Goal: Task Accomplishment & Management: Complete application form

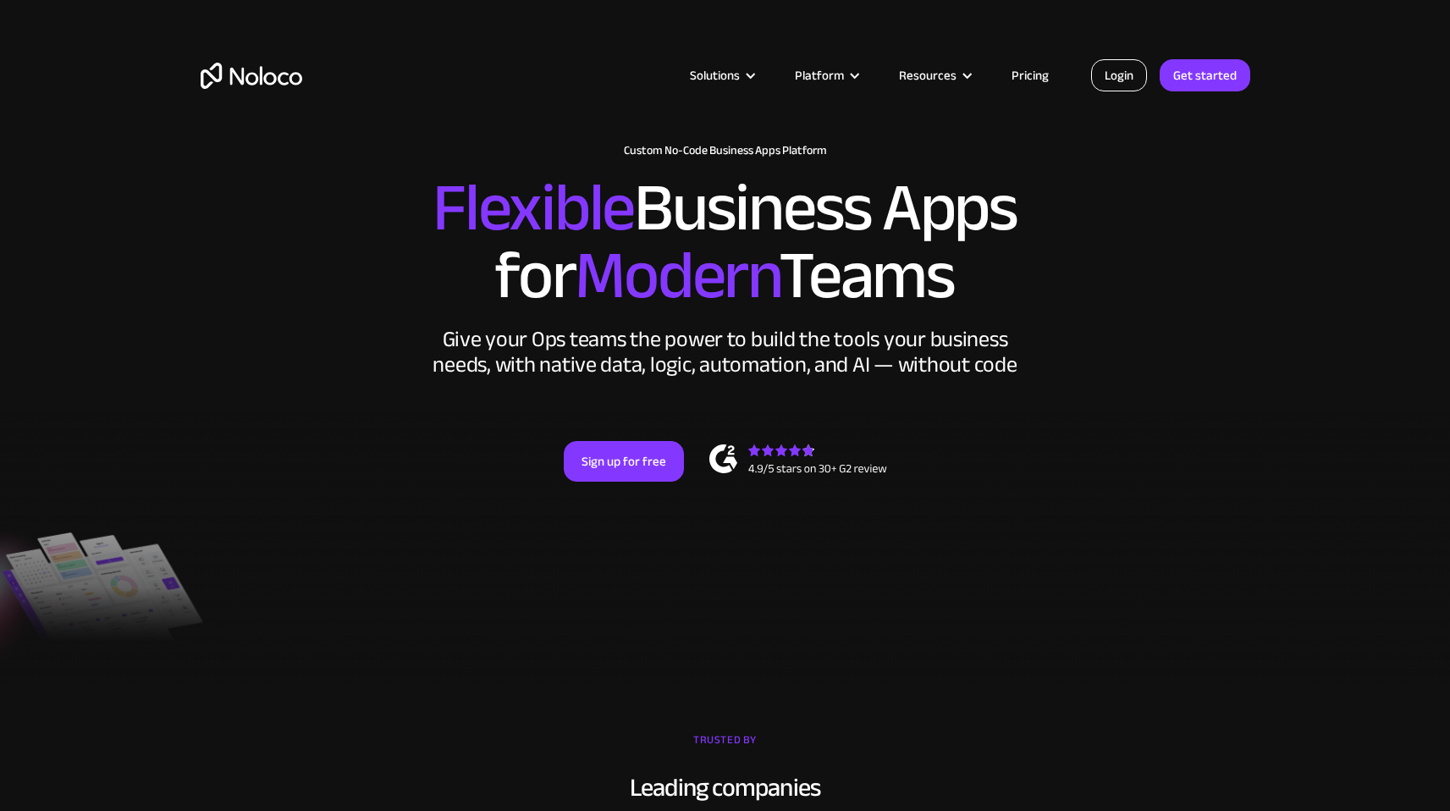
click at [1124, 76] on link "Login" at bounding box center [1119, 75] width 56 height 32
click at [1224, 70] on link "Get started" at bounding box center [1205, 75] width 91 height 32
click at [1134, 74] on link "Login" at bounding box center [1119, 75] width 56 height 32
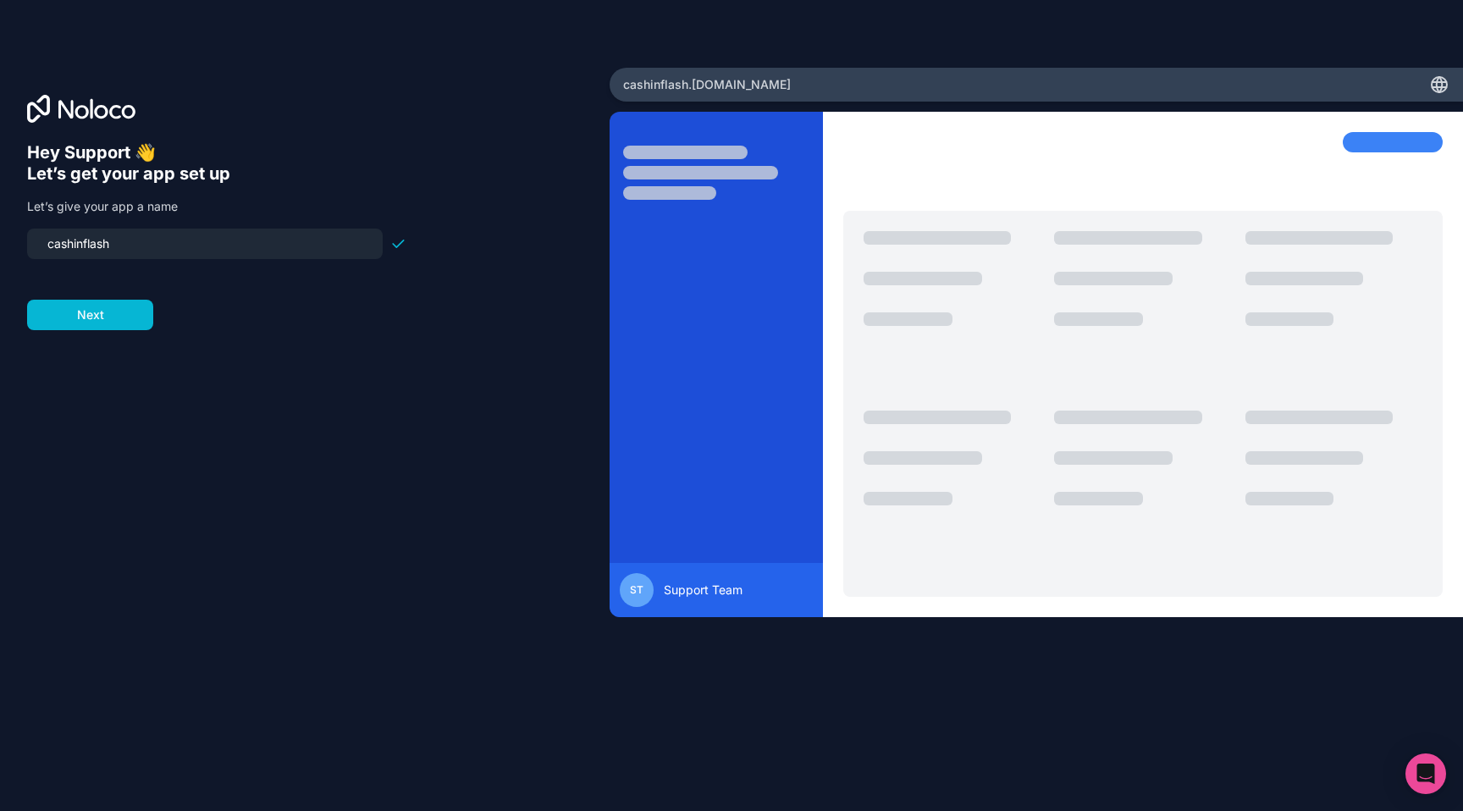
click at [119, 241] on input "cashinflash" at bounding box center [204, 244] width 335 height 24
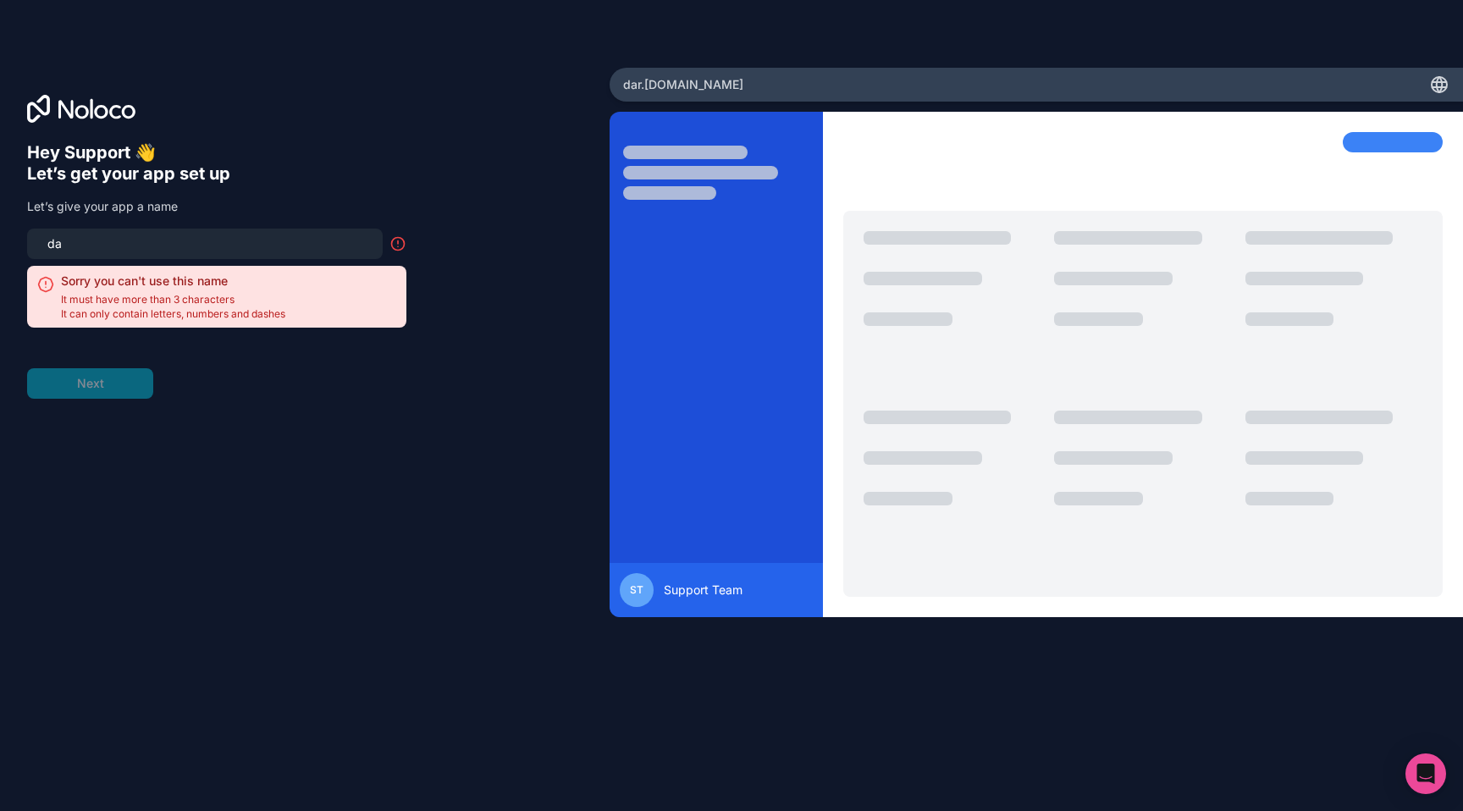
type input "d"
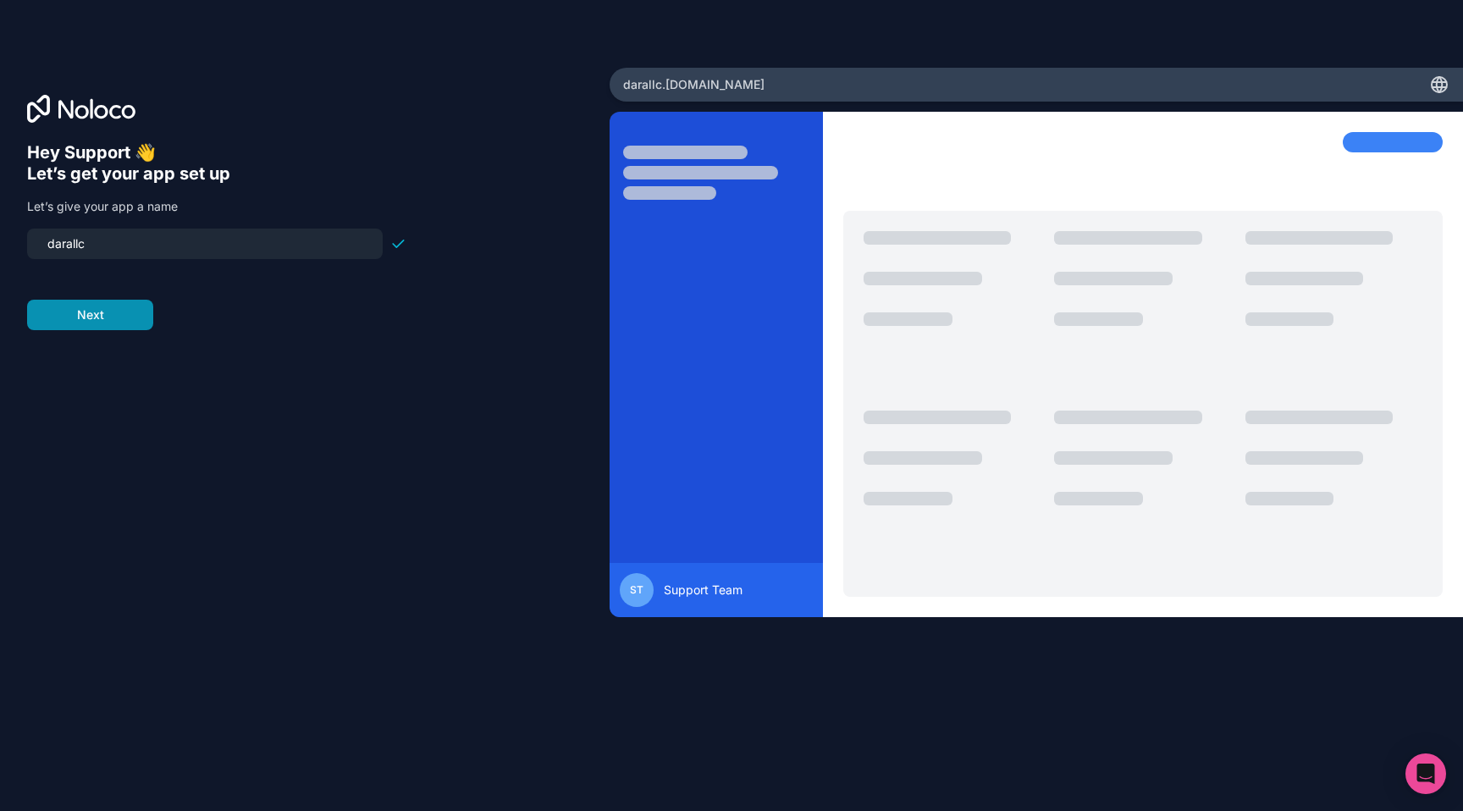
type input "darallc"
click at [105, 324] on button "Next" at bounding box center [90, 315] width 126 height 30
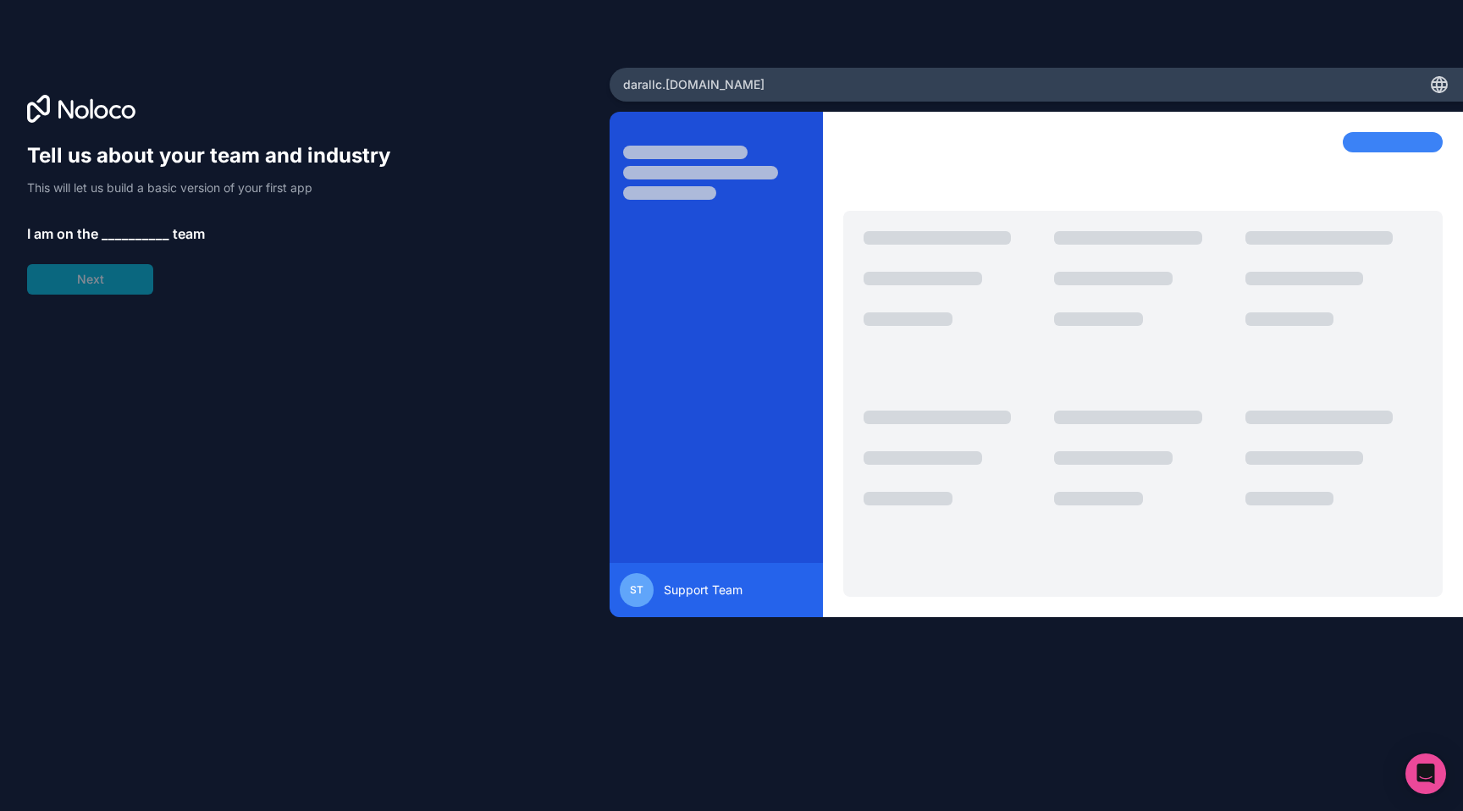
click at [118, 236] on span "__________" at bounding box center [136, 233] width 68 height 20
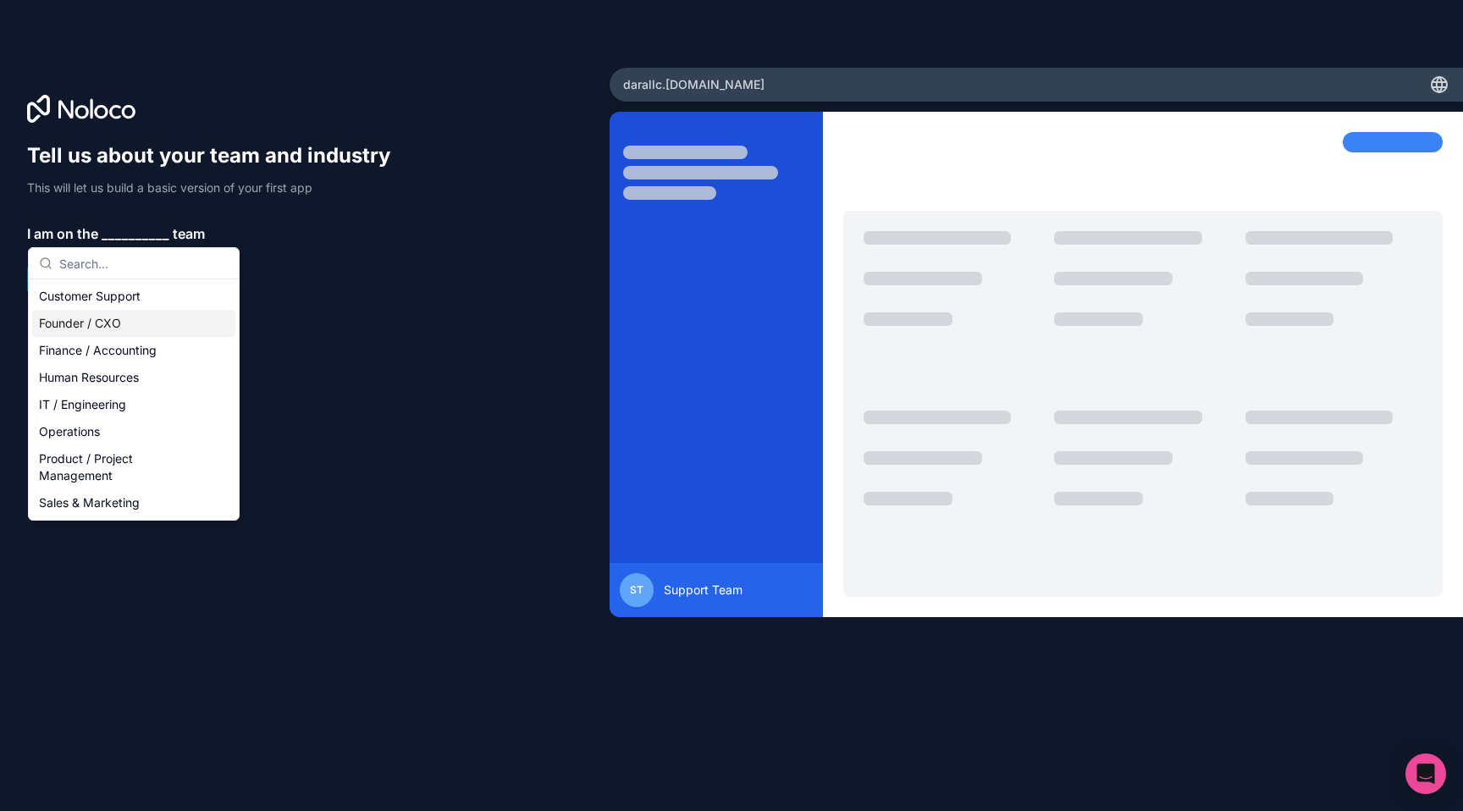
click at [111, 314] on div "Founder / CXO" at bounding box center [133, 323] width 203 height 27
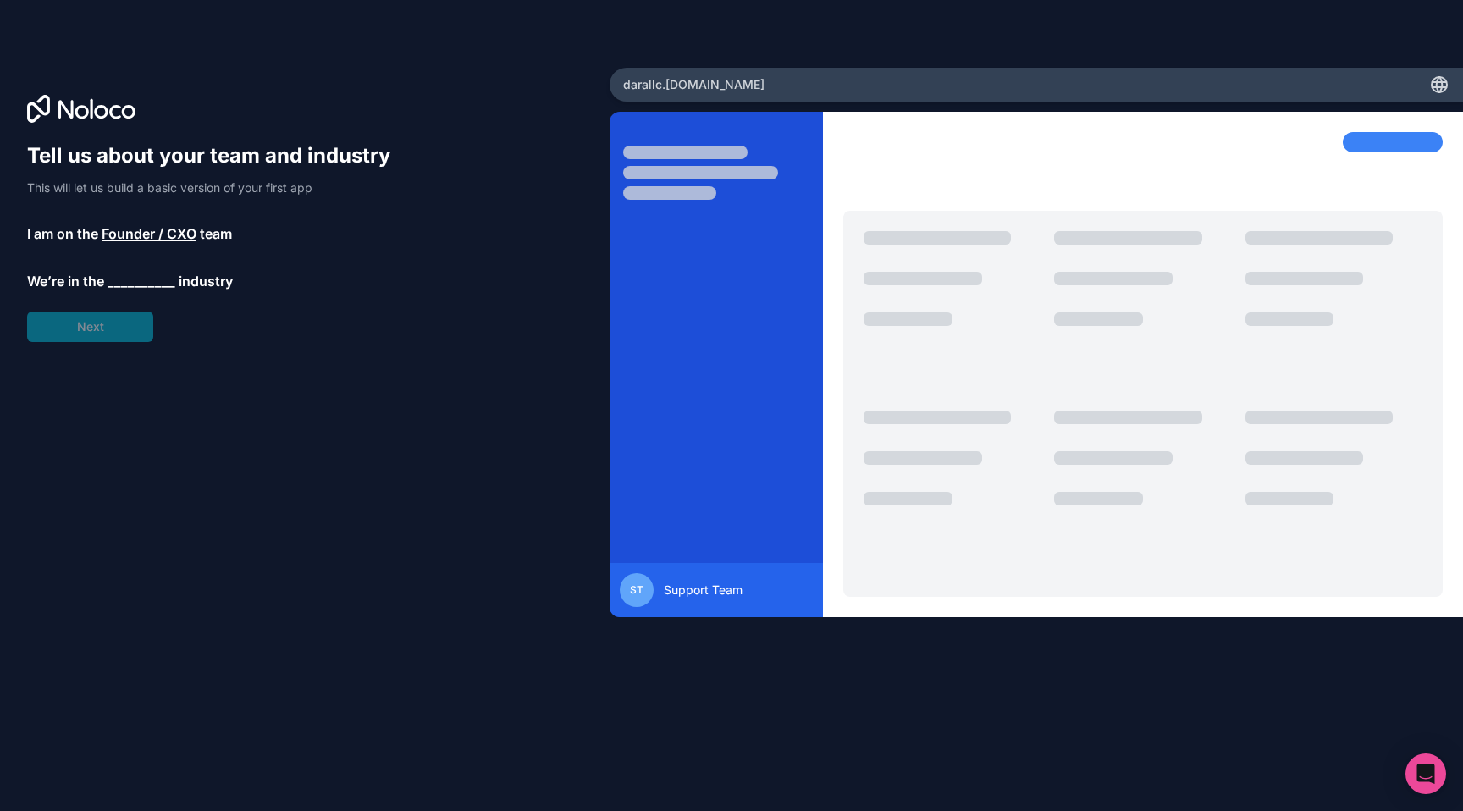
click at [111, 327] on div "Tell us about your team and industry This will let us build a basic version of …" at bounding box center [216, 242] width 379 height 200
click at [119, 293] on div "Tell us about your team and industry This will let us build a basic version of …" at bounding box center [216, 242] width 379 height 200
click at [122, 283] on span "__________" at bounding box center [142, 281] width 68 height 20
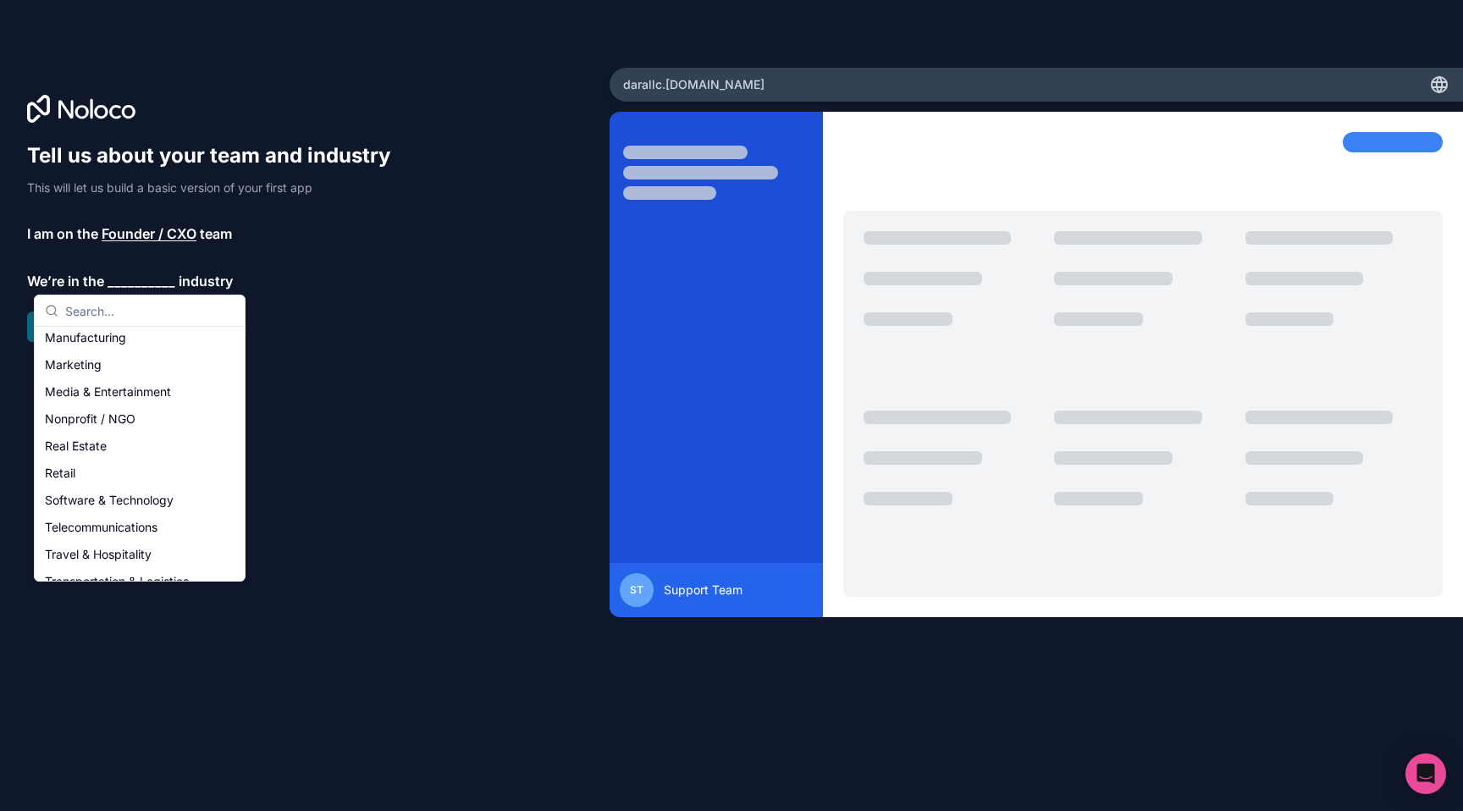
scroll to position [272, 0]
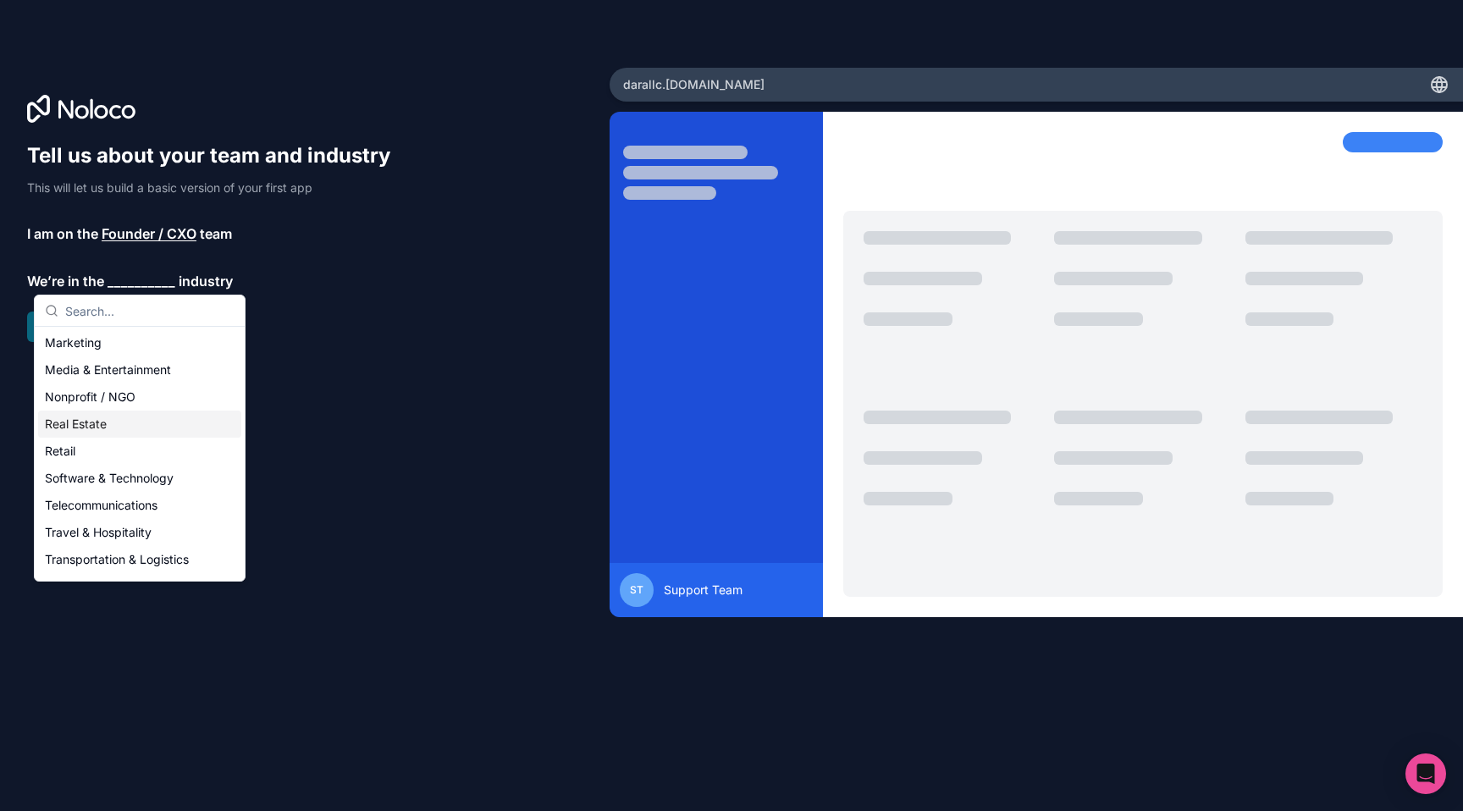
click at [102, 428] on div "Real Estate" at bounding box center [139, 424] width 203 height 27
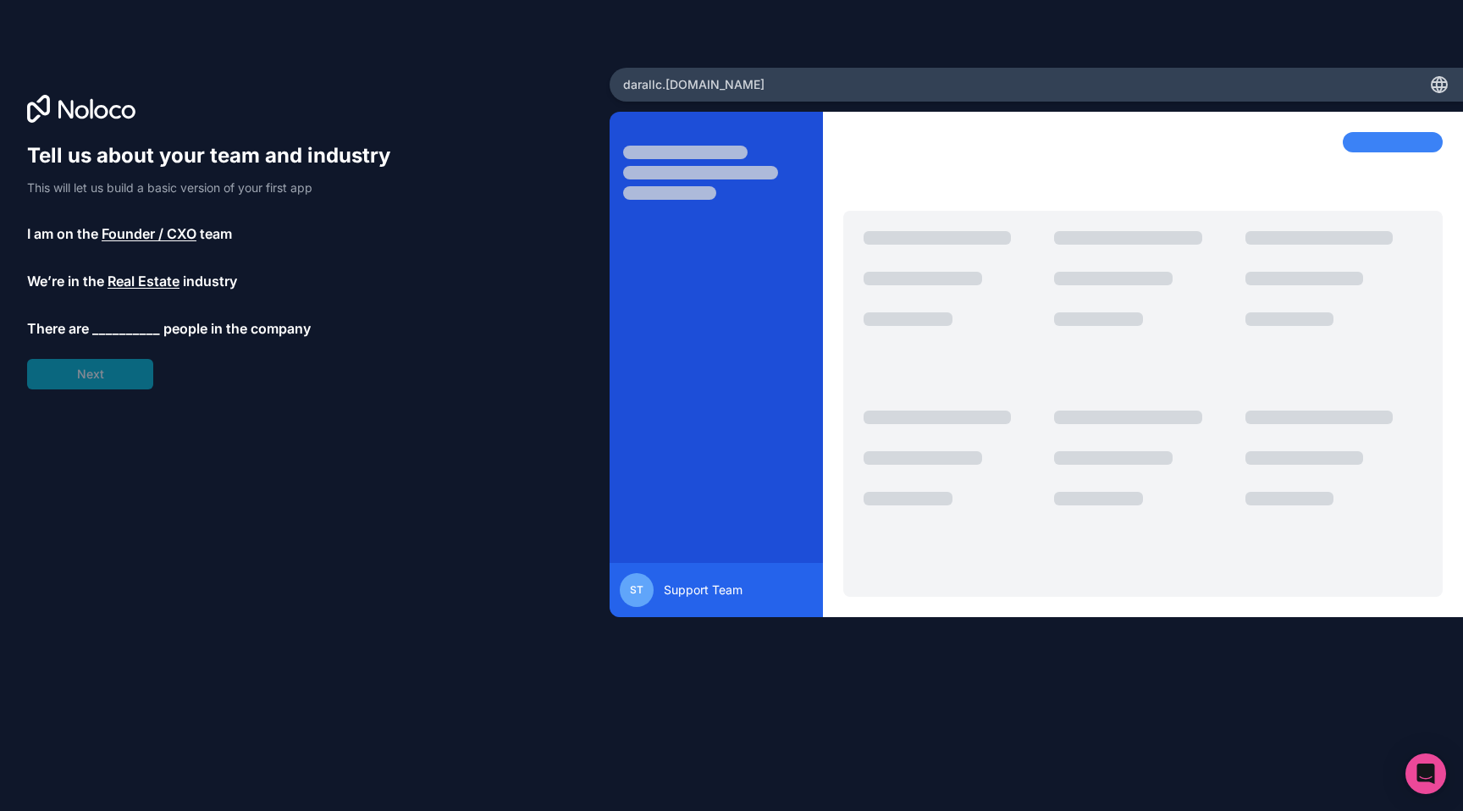
click at [111, 324] on span "__________" at bounding box center [126, 328] width 68 height 20
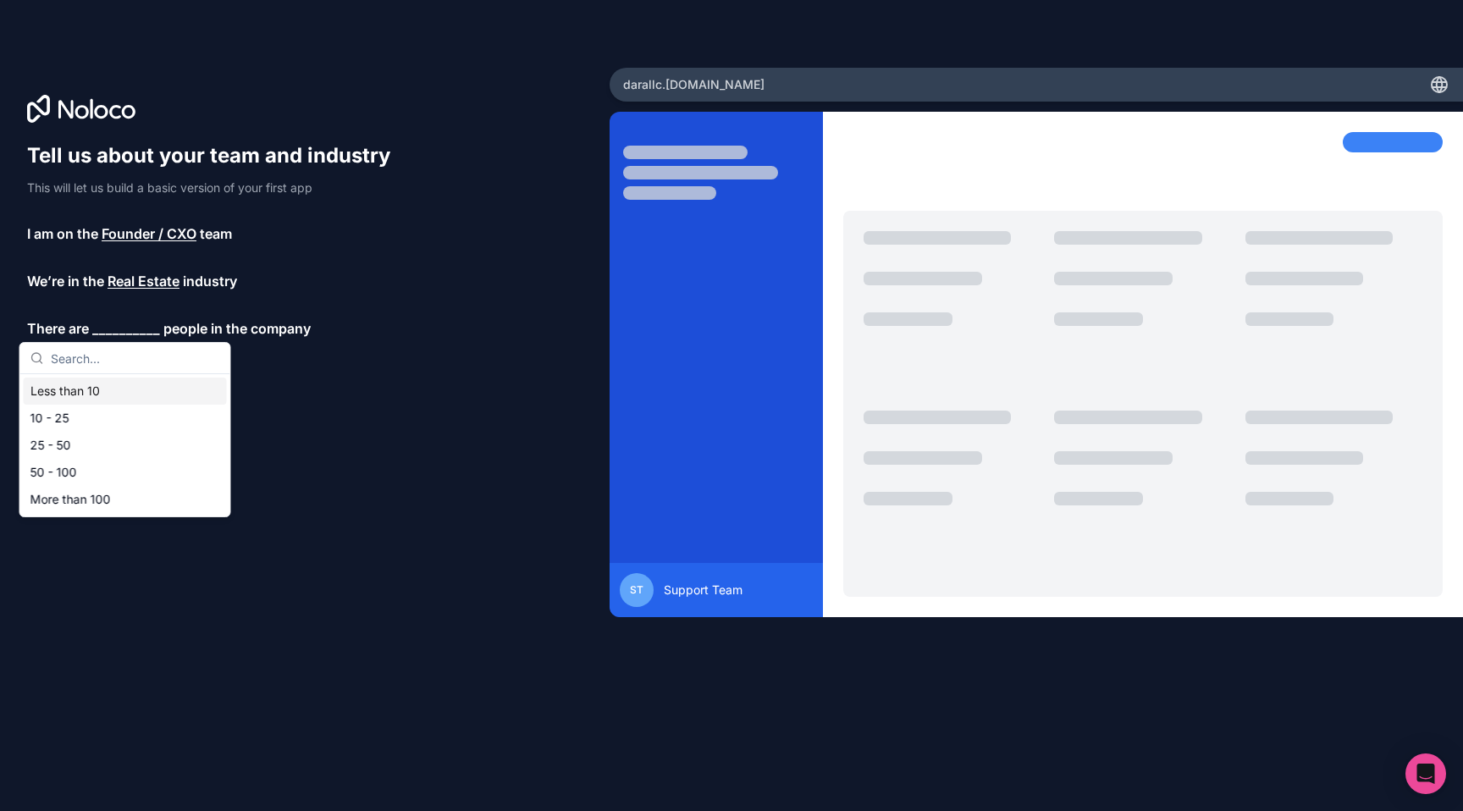
click at [94, 391] on div "Less than 10" at bounding box center [125, 391] width 203 height 27
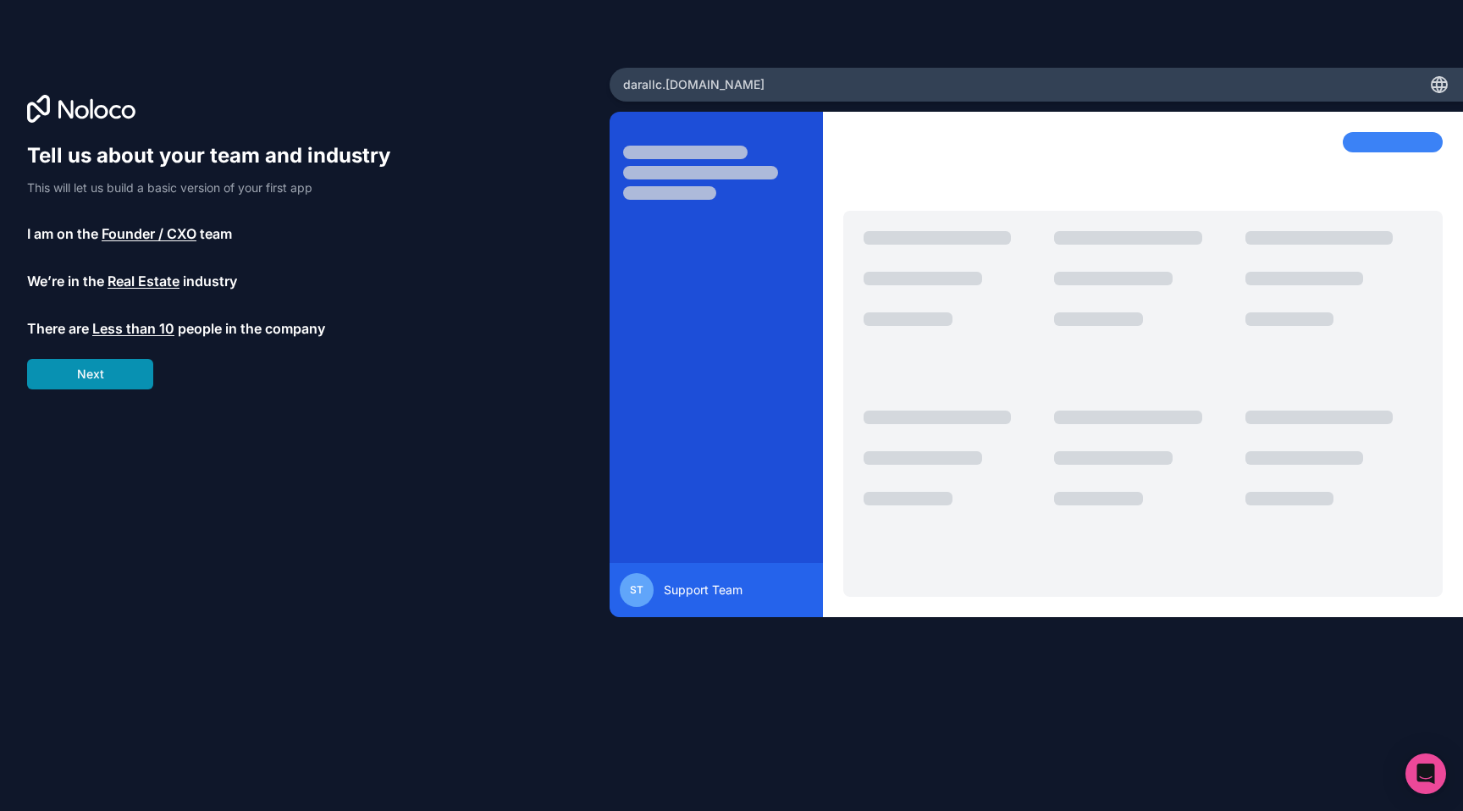
click at [95, 384] on button "Next" at bounding box center [90, 374] width 126 height 30
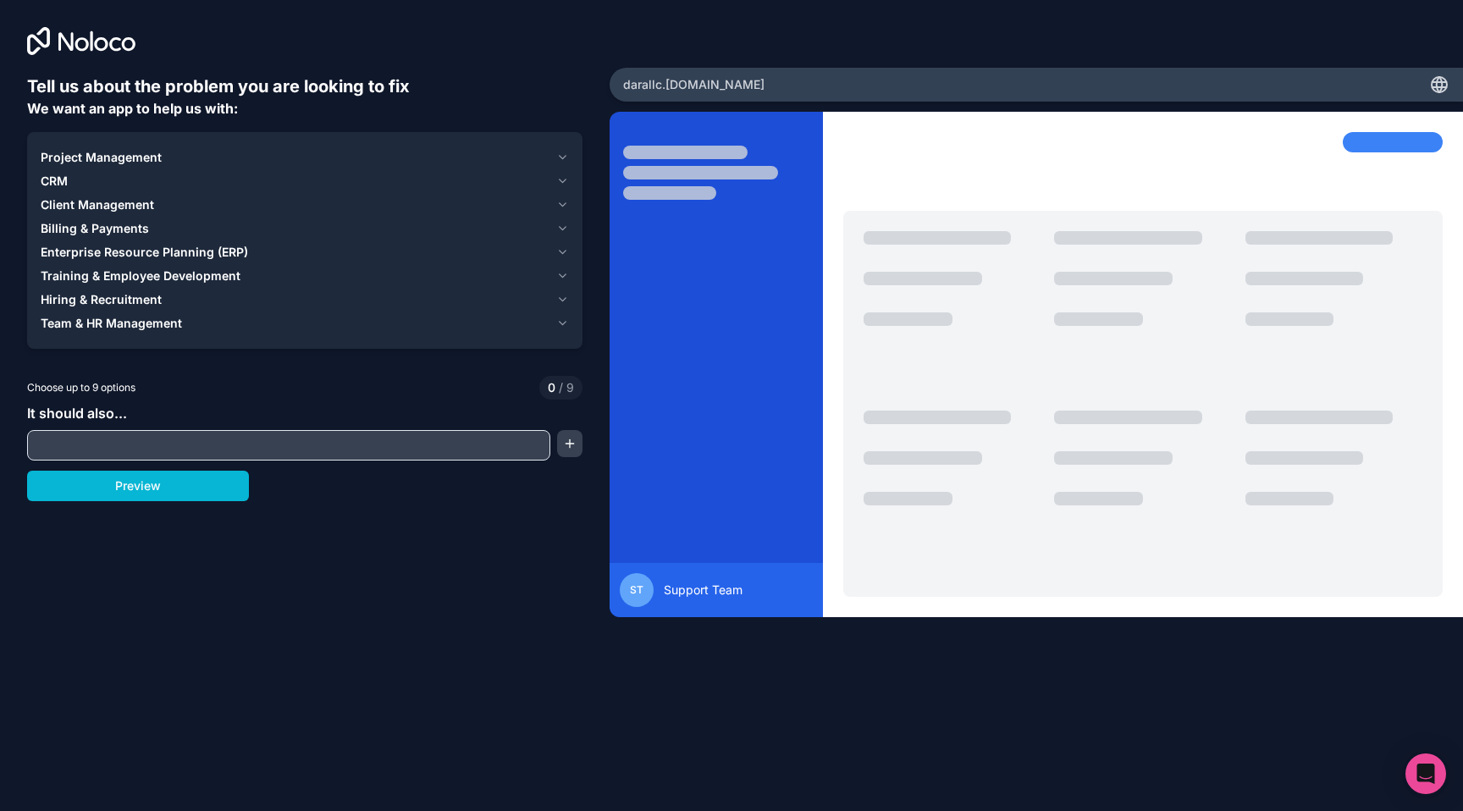
click at [65, 183] on span "CRM" at bounding box center [54, 181] width 27 height 17
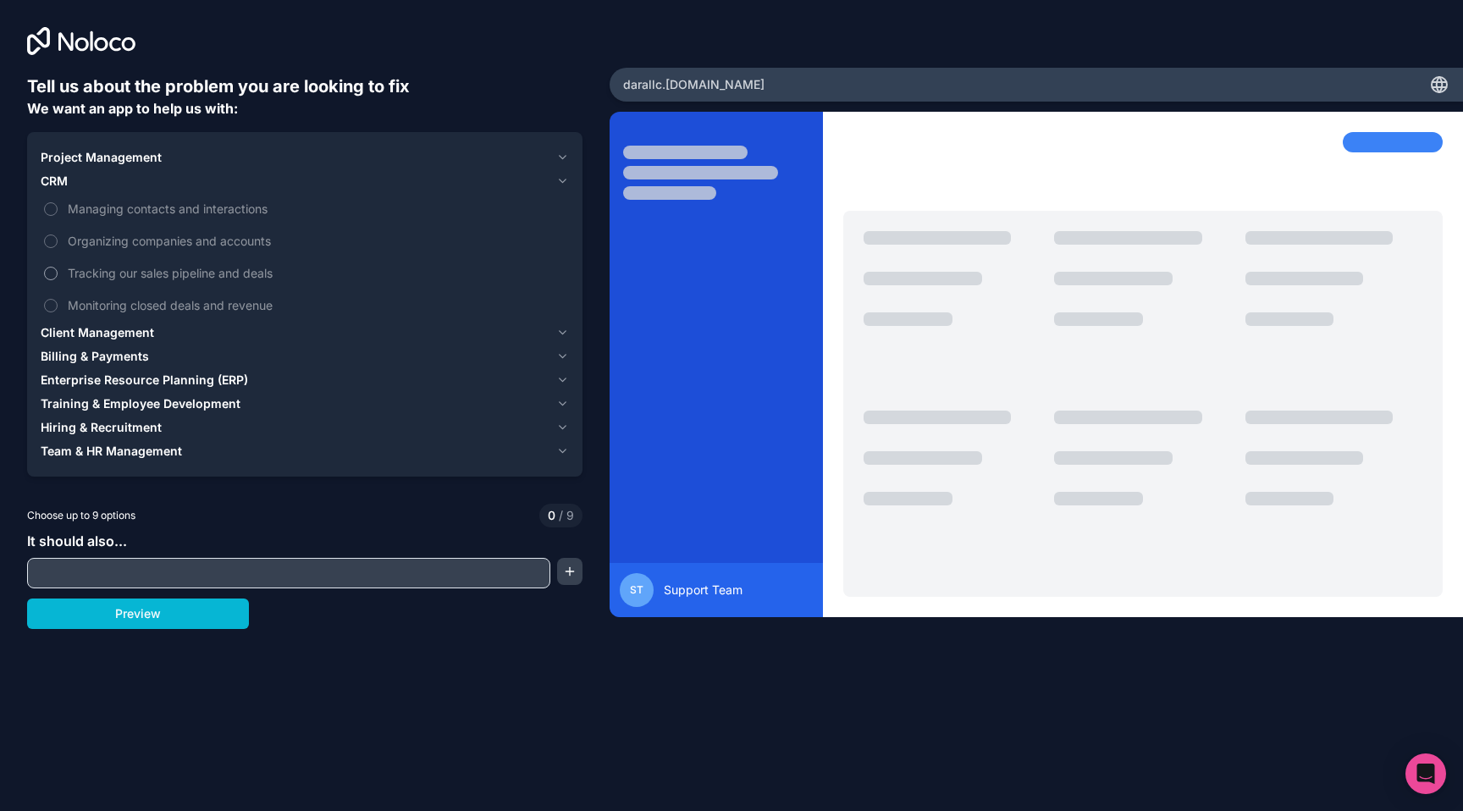
click at [104, 263] on label "Tracking our sales pipeline and deals" at bounding box center [305, 272] width 528 height 31
click at [58, 267] on button "Tracking our sales pipeline and deals" at bounding box center [51, 274] width 14 height 14
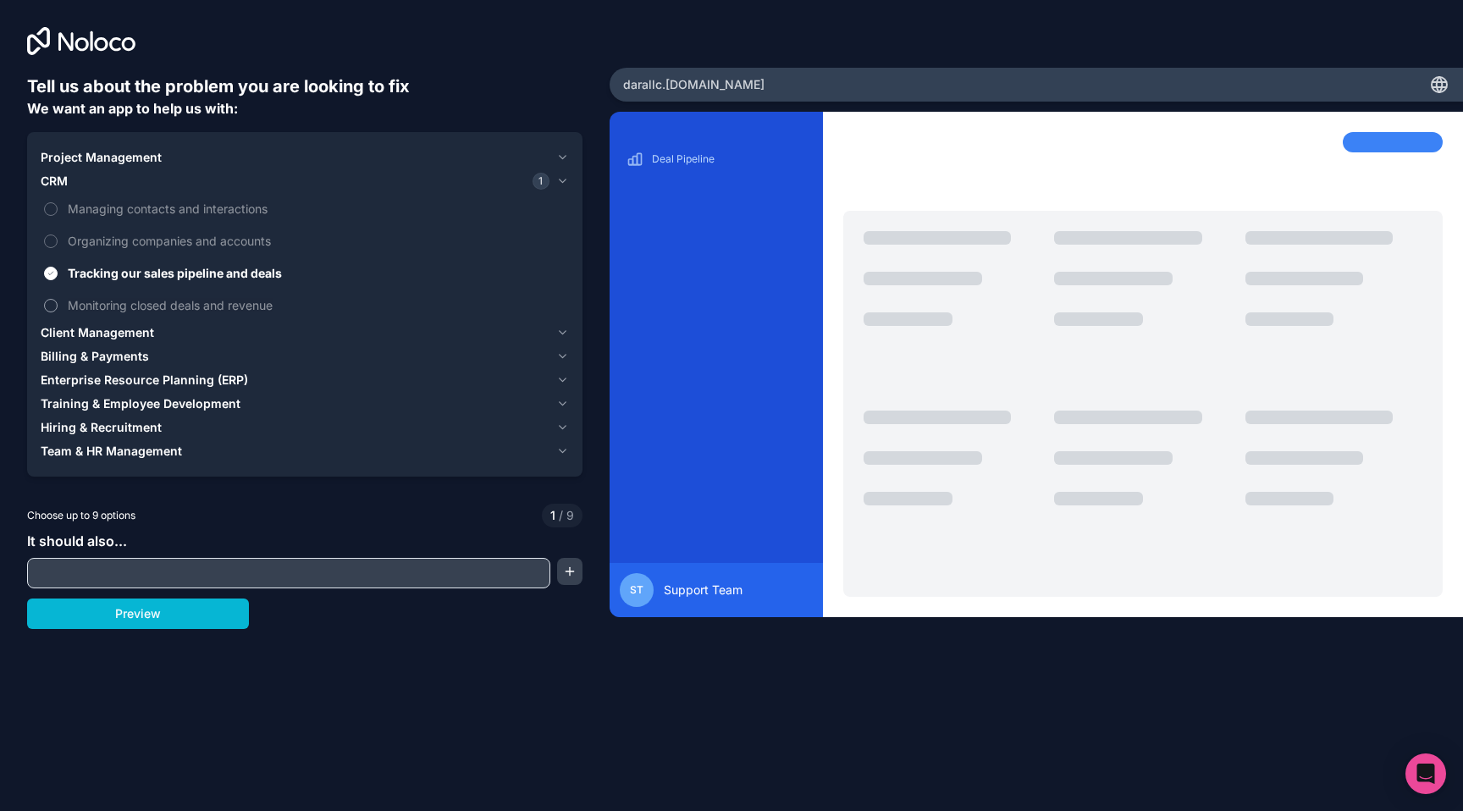
click at [122, 296] on span "Monitoring closed deals and revenue" at bounding box center [317, 305] width 498 height 18
click at [58, 299] on button "Monitoring closed deals and revenue" at bounding box center [51, 306] width 14 height 14
click at [161, 251] on label "Organizing companies and accounts" at bounding box center [305, 240] width 528 height 31
click at [58, 248] on button "Organizing companies and accounts" at bounding box center [51, 242] width 14 height 14
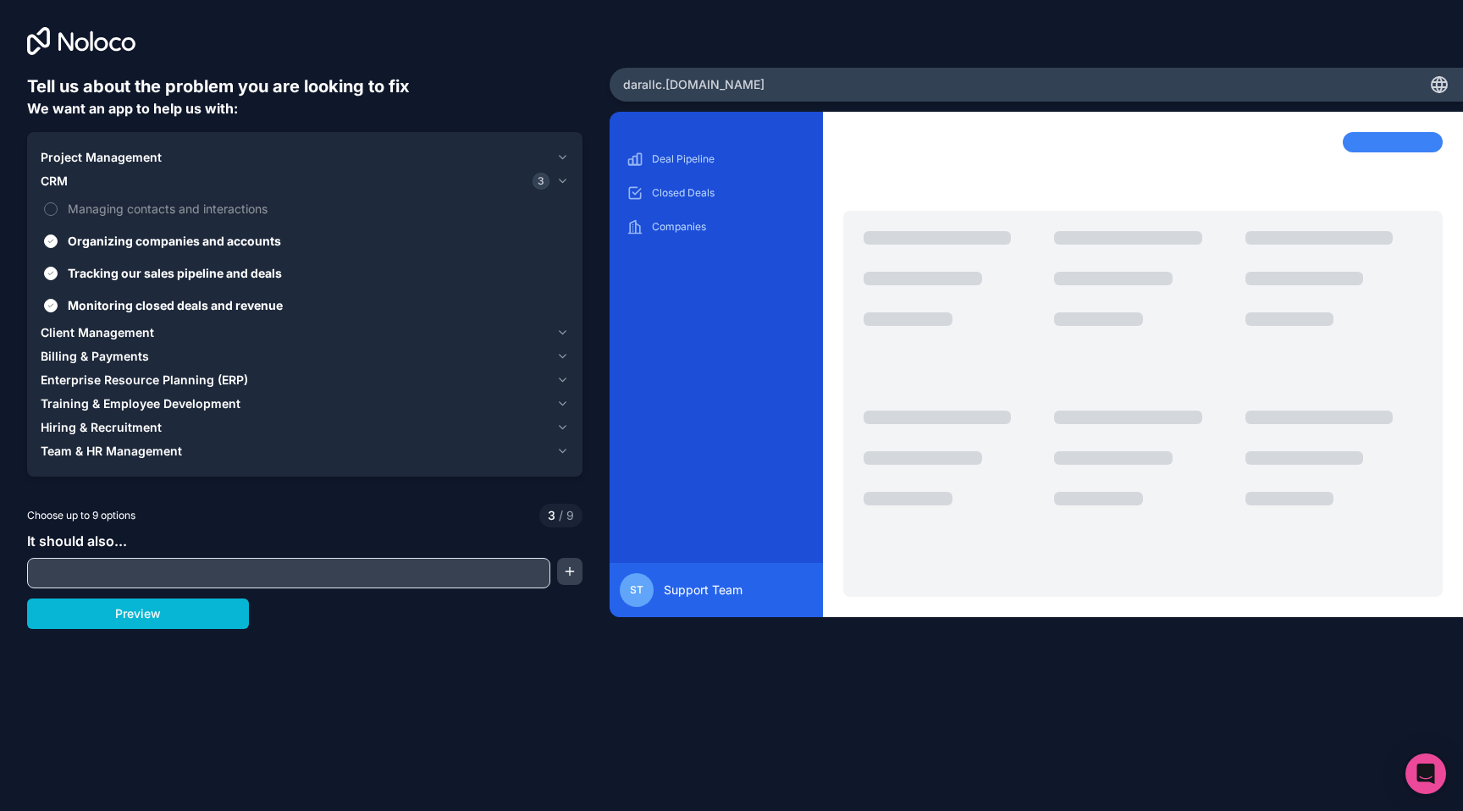
click at [147, 331] on span "Client Management" at bounding box center [97, 332] width 113 height 17
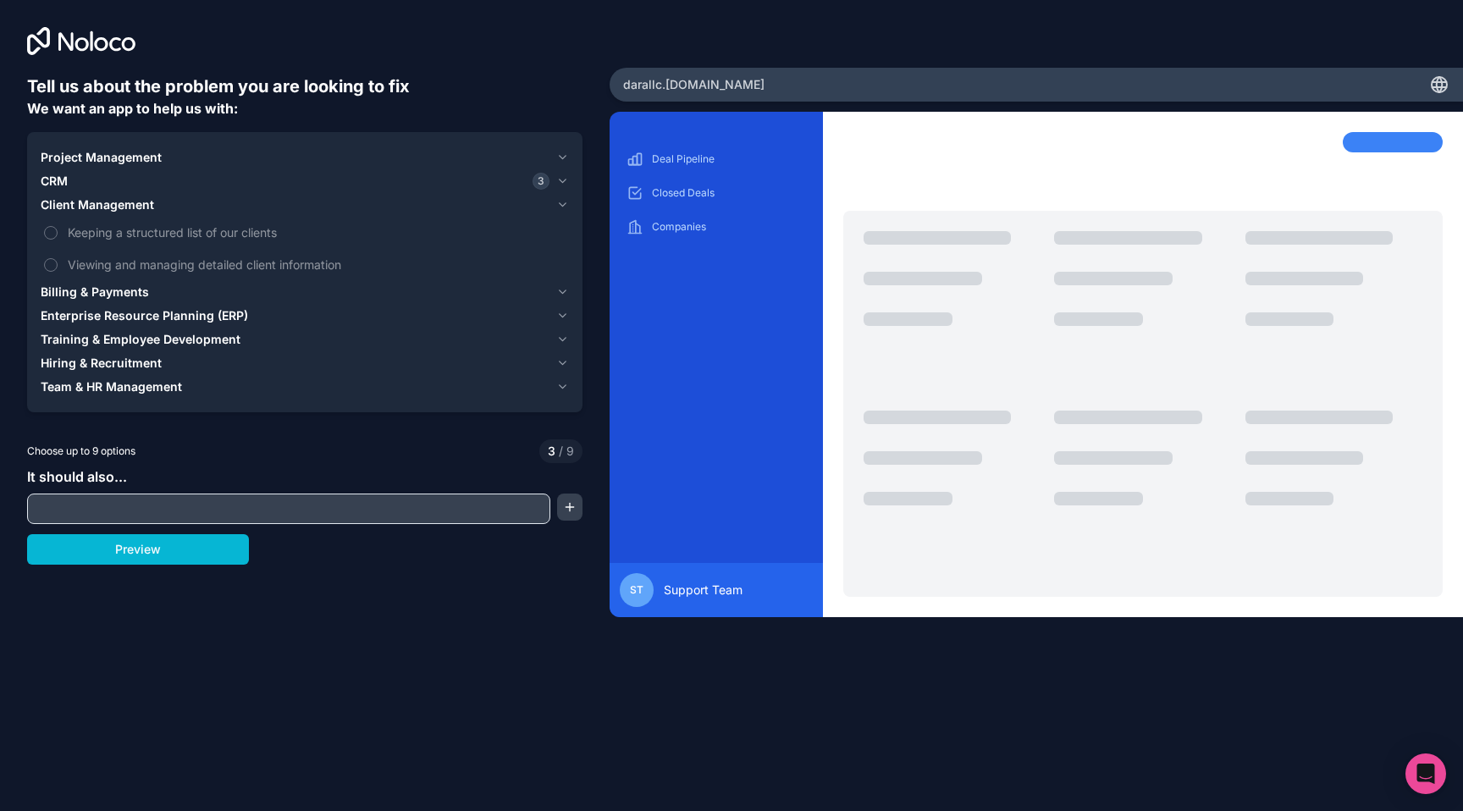
click at [134, 301] on button "Billing & Payments" at bounding box center [305, 292] width 528 height 24
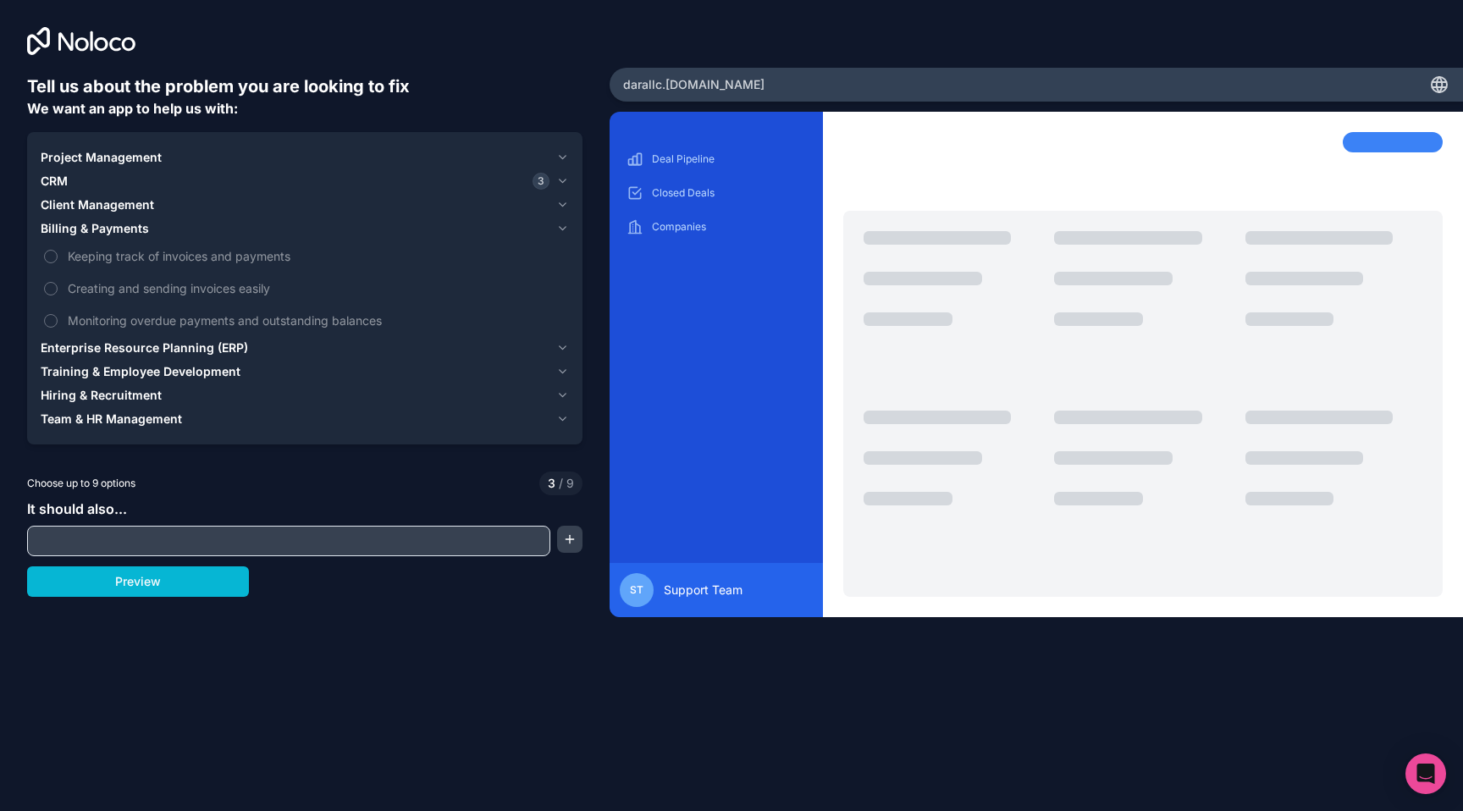
click at [135, 349] on span "Enterprise Resource Planning (ERP)" at bounding box center [144, 347] width 207 height 17
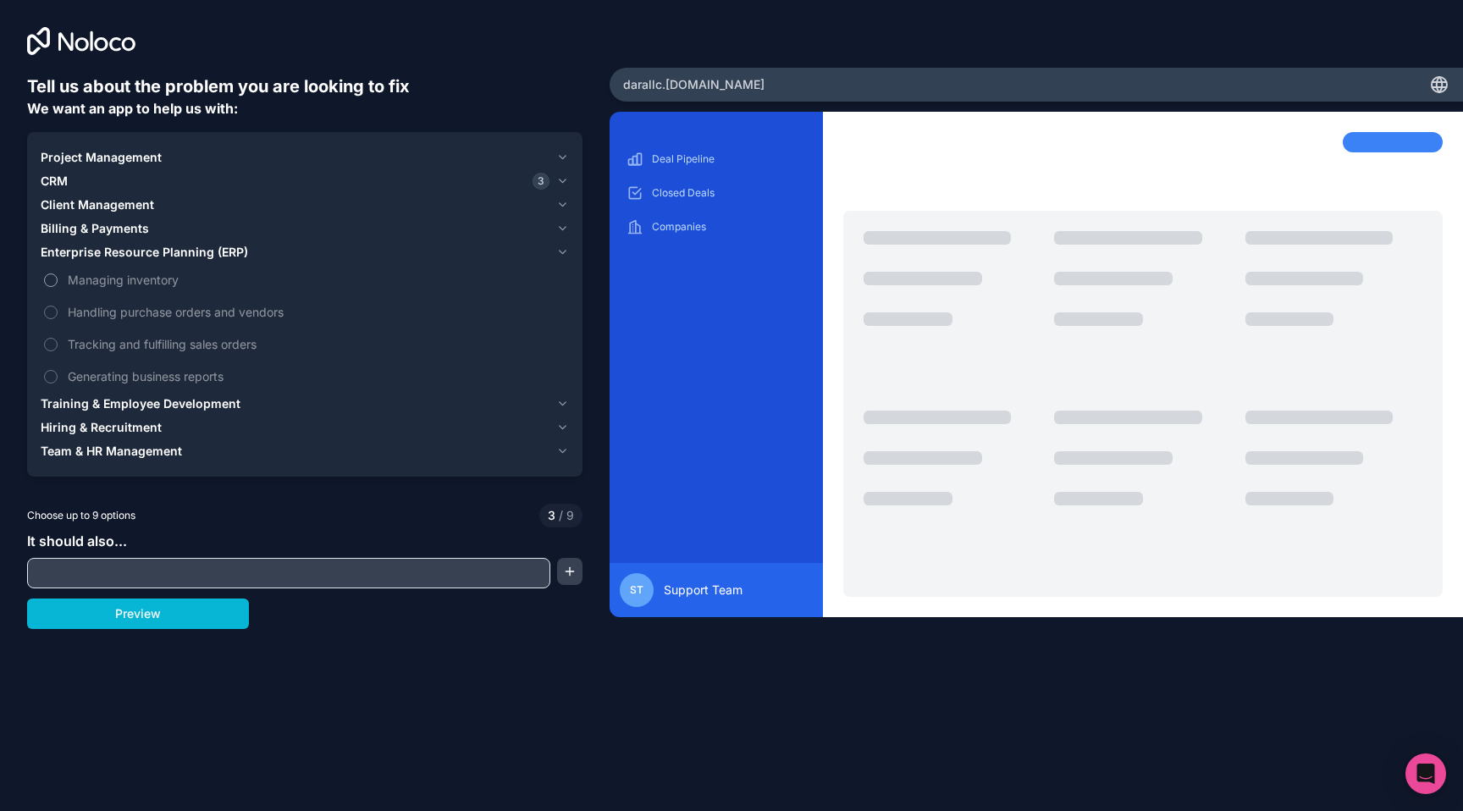
click at [131, 275] on span "Managing inventory" at bounding box center [317, 280] width 498 height 18
click at [58, 275] on button "Managing inventory" at bounding box center [51, 280] width 14 height 14
click at [148, 406] on span "Training & Employee Development" at bounding box center [141, 403] width 200 height 17
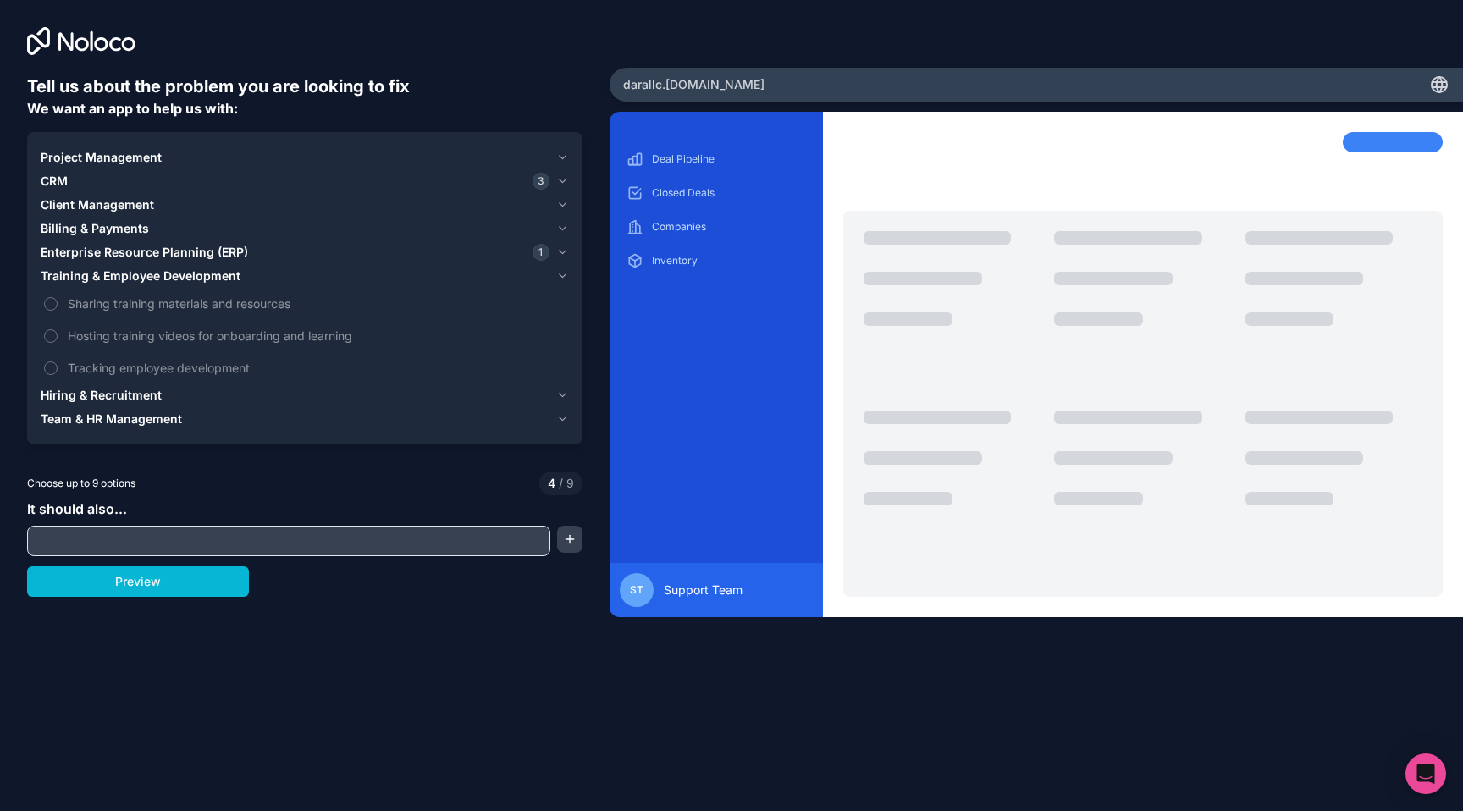
click at [141, 393] on span "Hiring & Recruitment" at bounding box center [101, 395] width 121 height 17
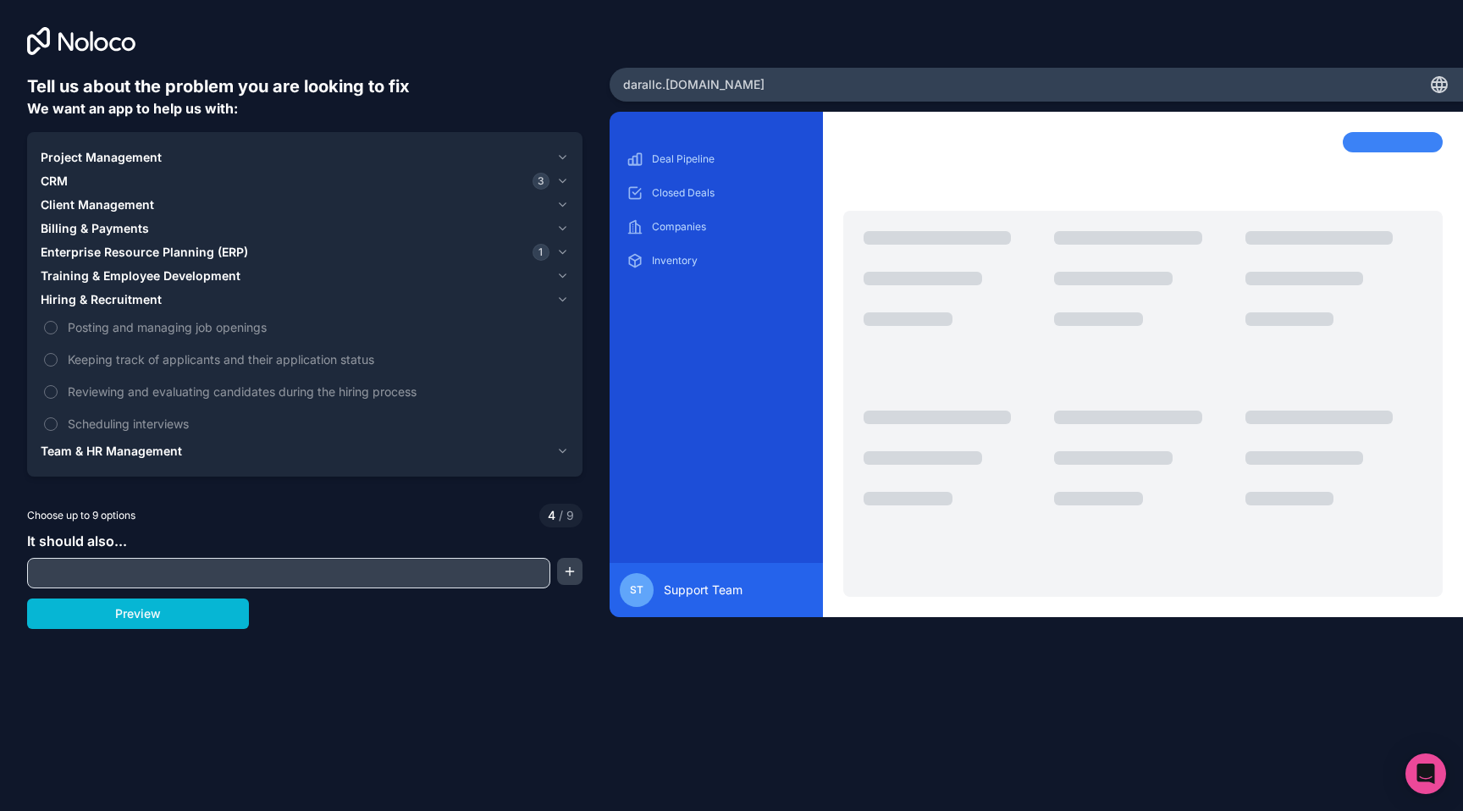
click at [98, 159] on span "Project Management" at bounding box center [101, 157] width 121 height 17
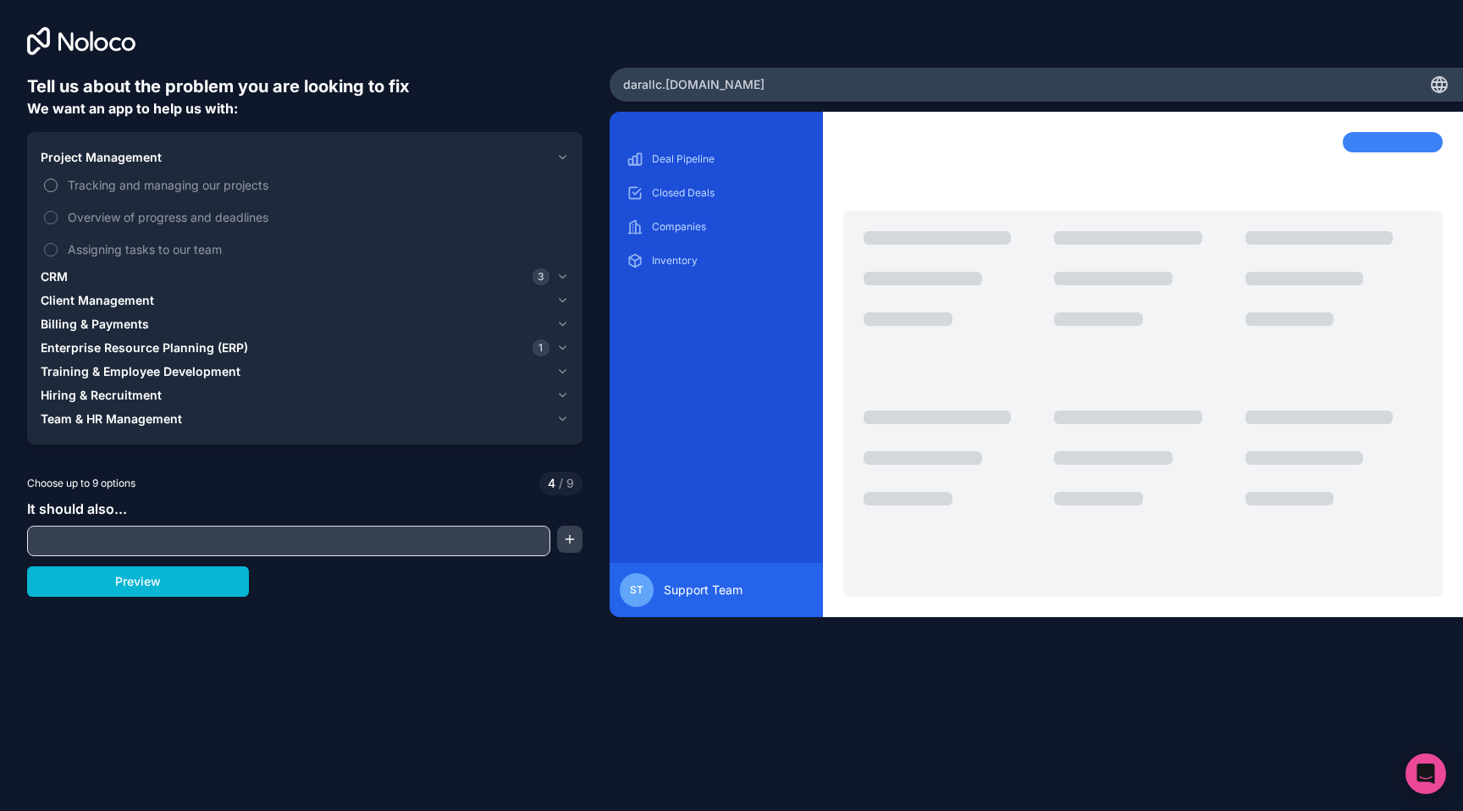
click at [104, 179] on span "Tracking and managing our projects" at bounding box center [317, 185] width 498 height 18
click at [58, 179] on button "Tracking and managing our projects" at bounding box center [51, 186] width 14 height 14
click at [119, 254] on span "Assigning tasks to our team" at bounding box center [317, 249] width 498 height 18
click at [58, 254] on button "Assigning tasks to our team" at bounding box center [51, 250] width 14 height 14
click at [125, 215] on span "Overview of progress and deadlines" at bounding box center [317, 217] width 498 height 18
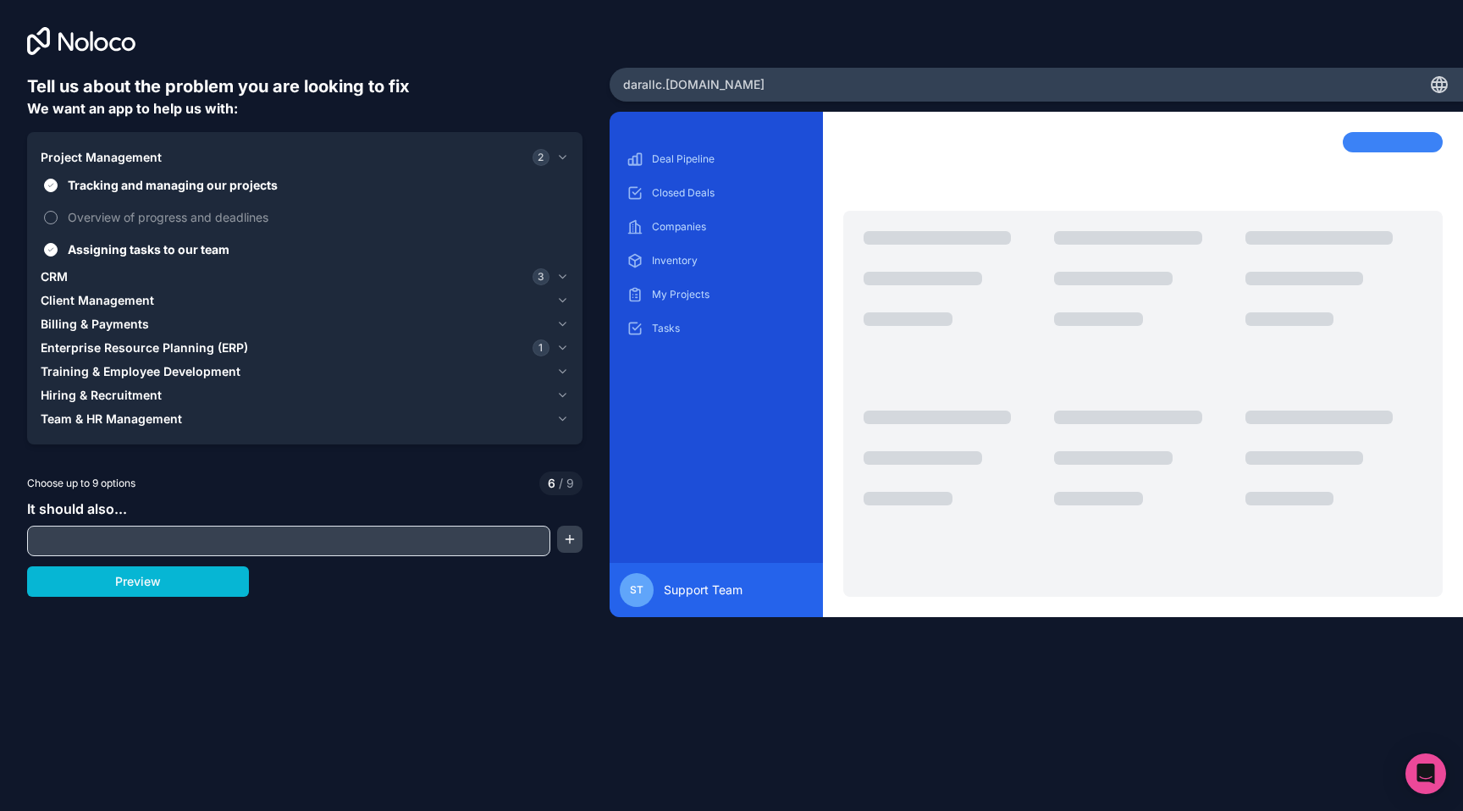
click at [58, 215] on button "Overview of progress and deadlines" at bounding box center [51, 218] width 14 height 14
click at [121, 297] on span "Client Management" at bounding box center [97, 300] width 113 height 17
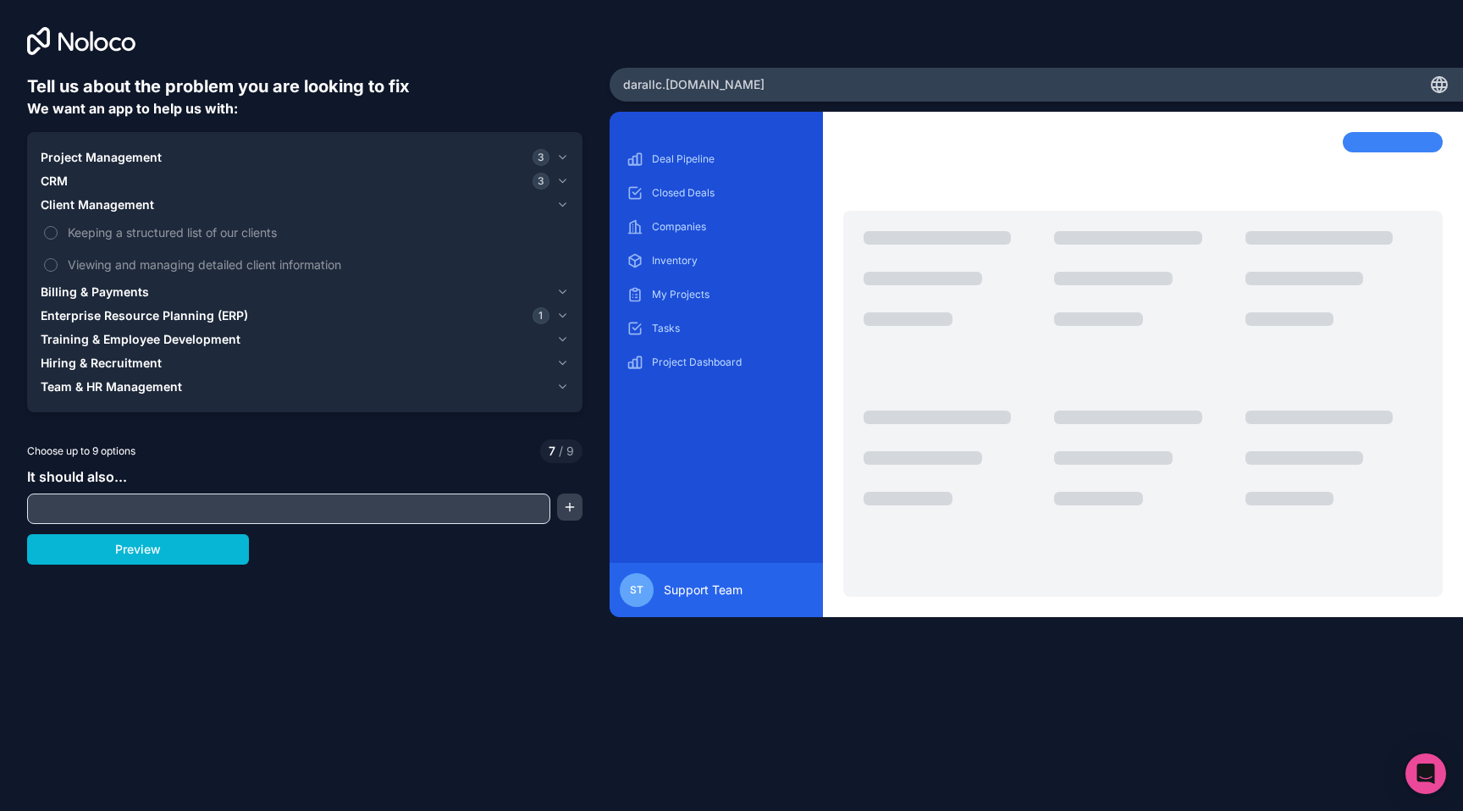
click at [63, 174] on span "CRM" at bounding box center [54, 181] width 27 height 17
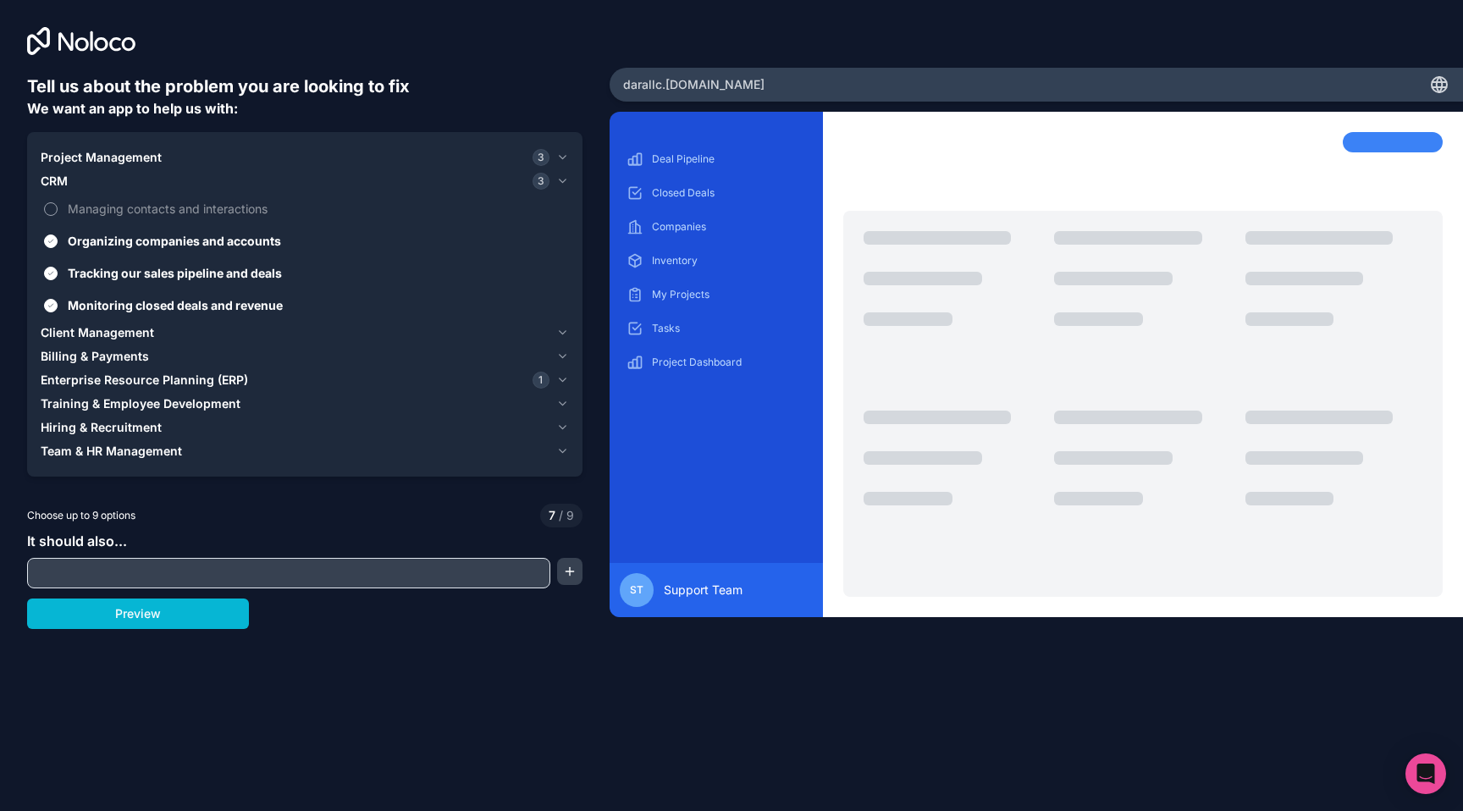
click at [92, 207] on span "Managing contacts and interactions" at bounding box center [317, 209] width 498 height 18
click at [58, 207] on button "Managing contacts and interactions" at bounding box center [51, 209] width 14 height 14
click at [103, 232] on span "Organizing companies and accounts" at bounding box center [317, 241] width 498 height 18
click at [58, 235] on button "Organizing companies and accounts" at bounding box center [51, 242] width 14 height 14
click at [103, 232] on span "Organizing companies and accounts" at bounding box center [317, 241] width 498 height 18
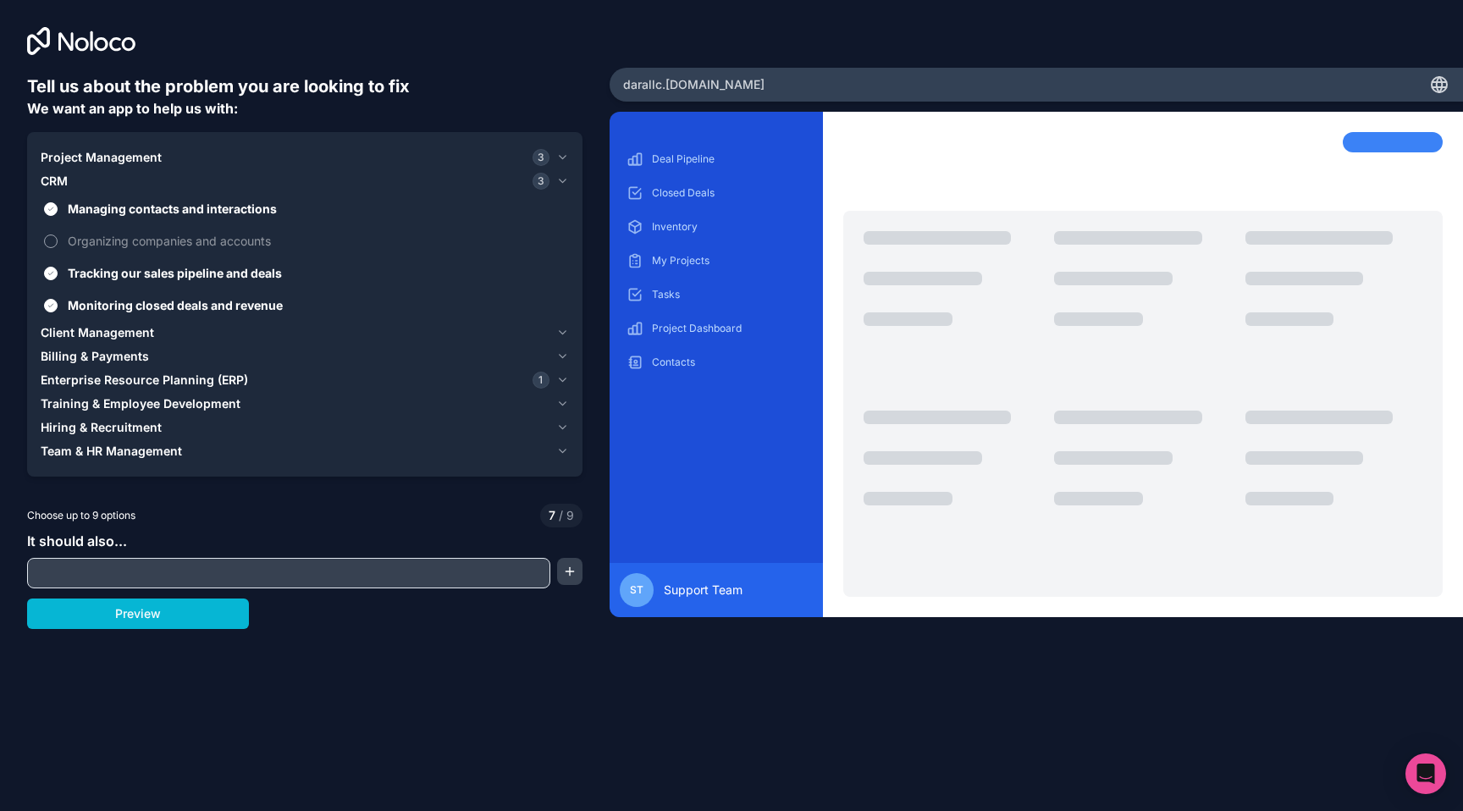
click at [58, 235] on button "Organizing companies and accounts" at bounding box center [51, 242] width 14 height 14
click at [104, 234] on span "Organizing companies and accounts" at bounding box center [317, 241] width 498 height 18
click at [58, 235] on button "Organizing companies and accounts" at bounding box center [51, 242] width 14 height 14
click at [119, 334] on span "Client Management" at bounding box center [97, 332] width 113 height 17
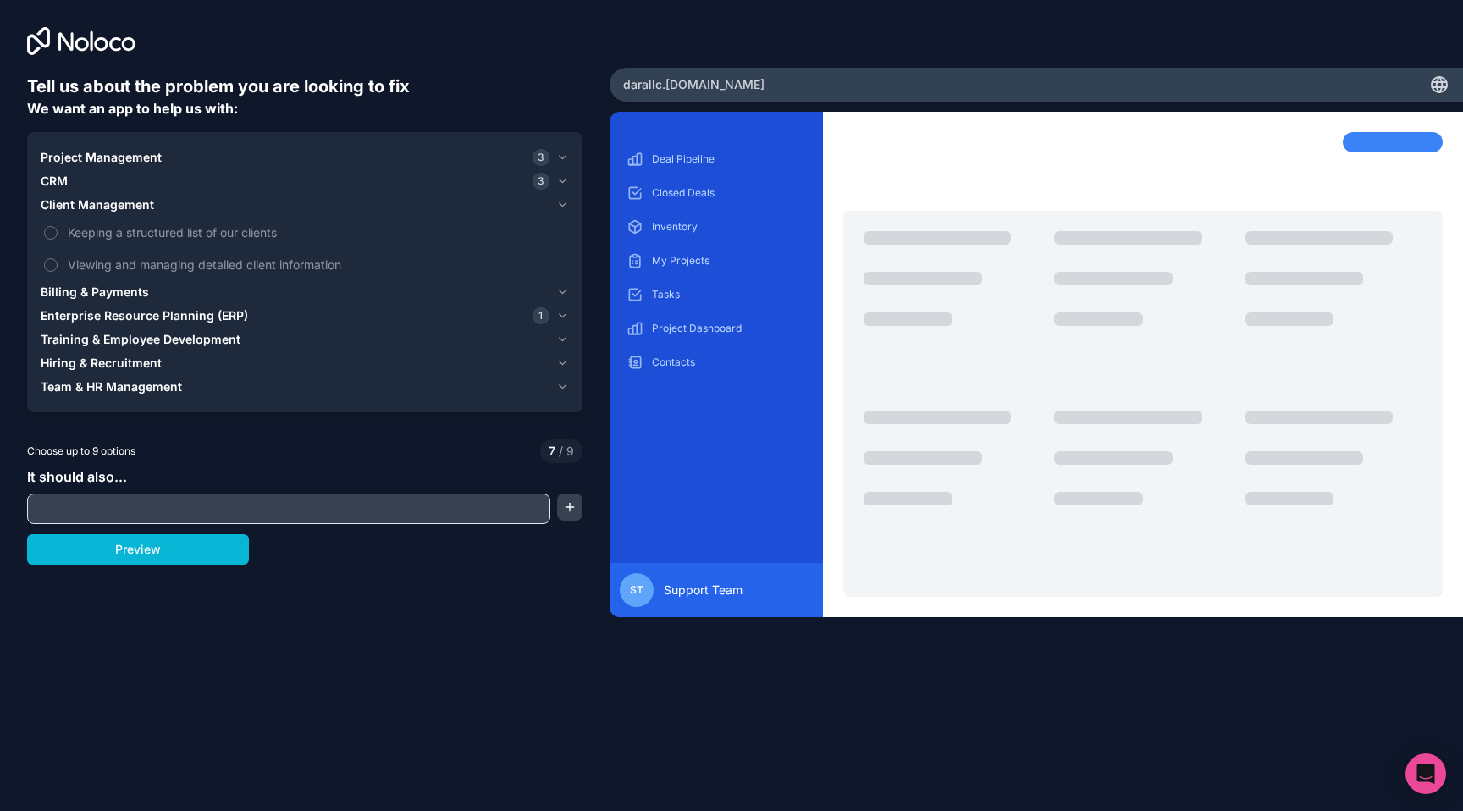
click at [124, 290] on span "Billing & Payments" at bounding box center [95, 292] width 108 height 17
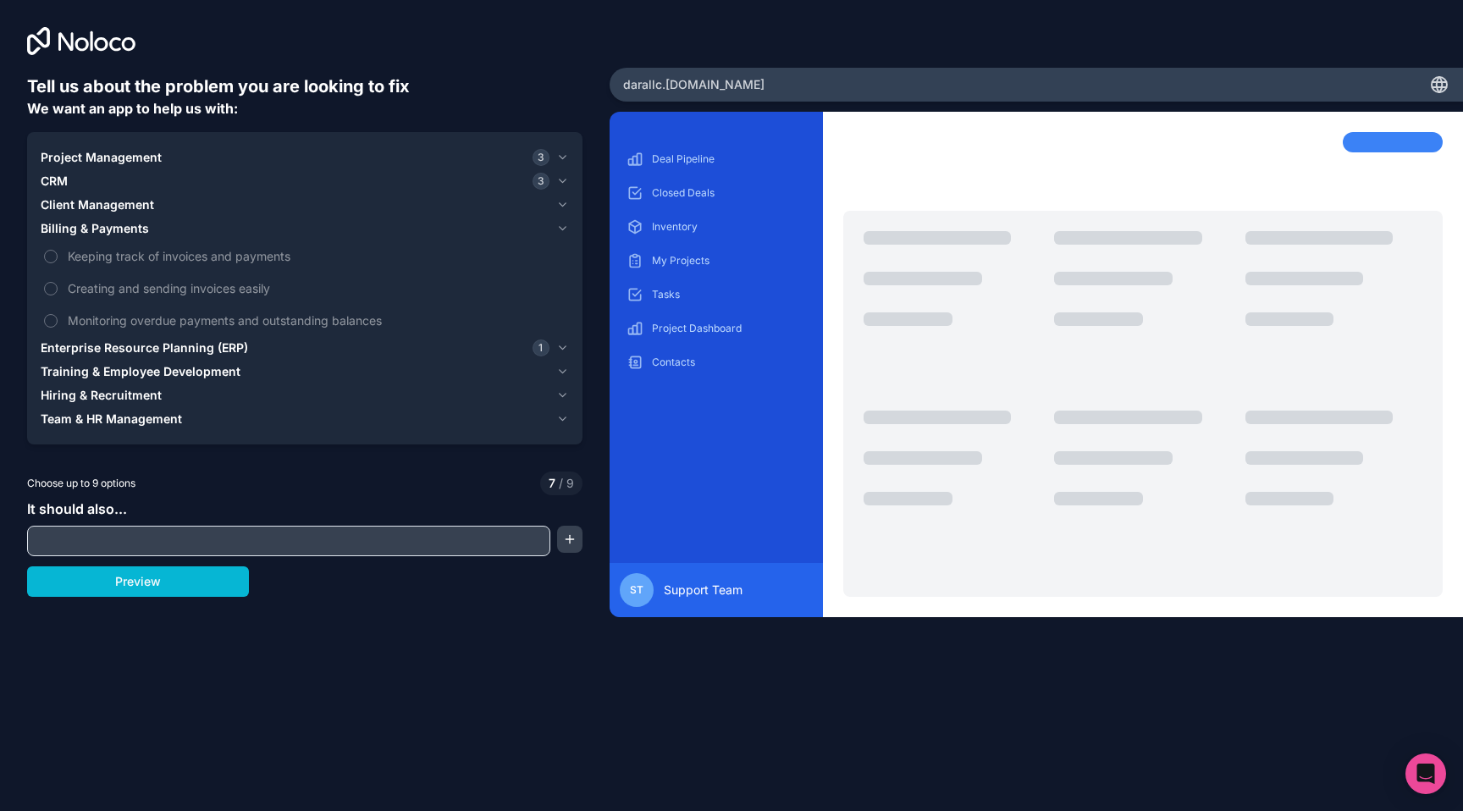
click at [151, 531] on input "text" at bounding box center [288, 541] width 515 height 24
type input "C"
type input "Deal Calculator"
click at [185, 594] on button "Preview" at bounding box center [138, 581] width 222 height 30
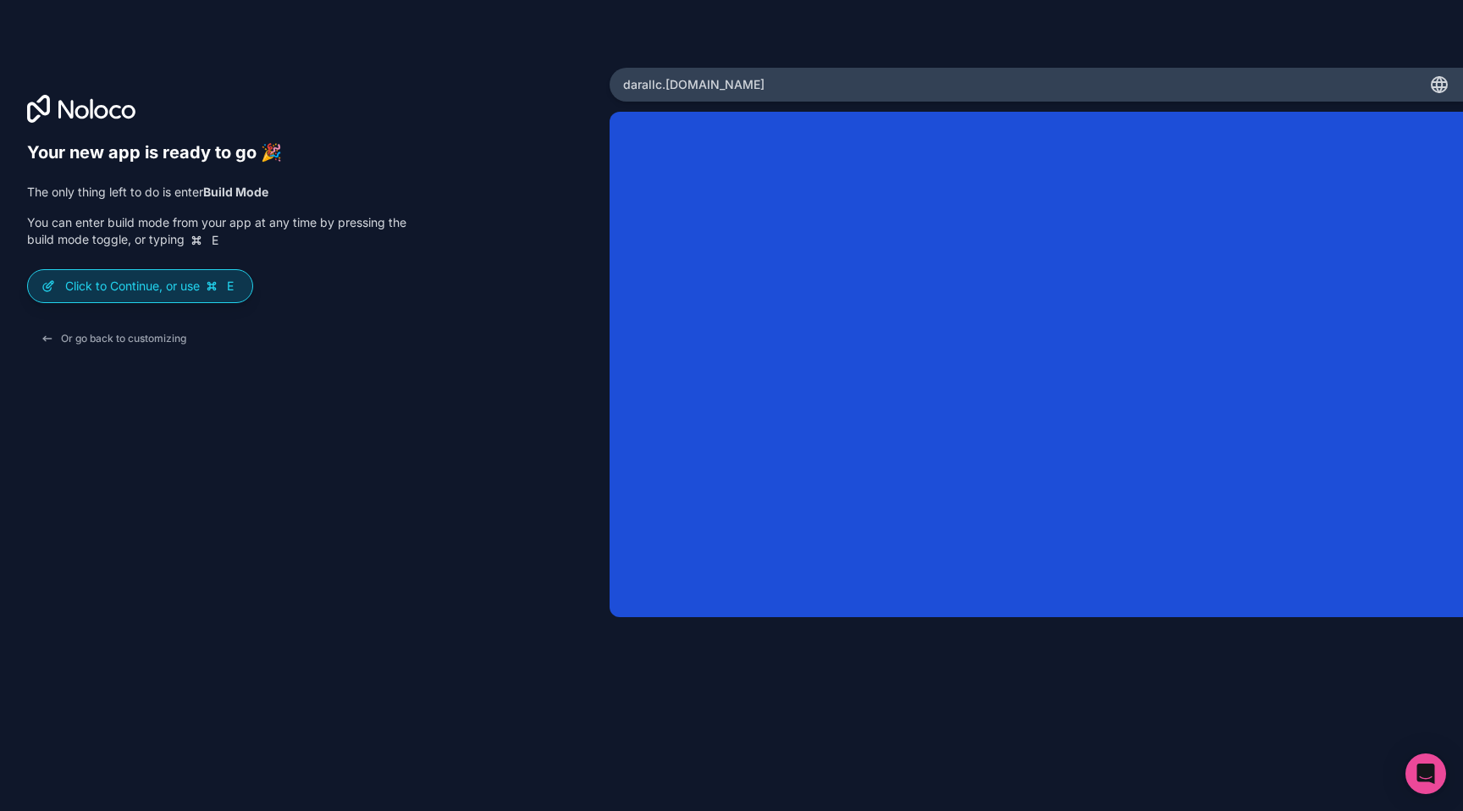
click at [197, 292] on p "Click to Continue, or use E" at bounding box center [152, 286] width 174 height 17
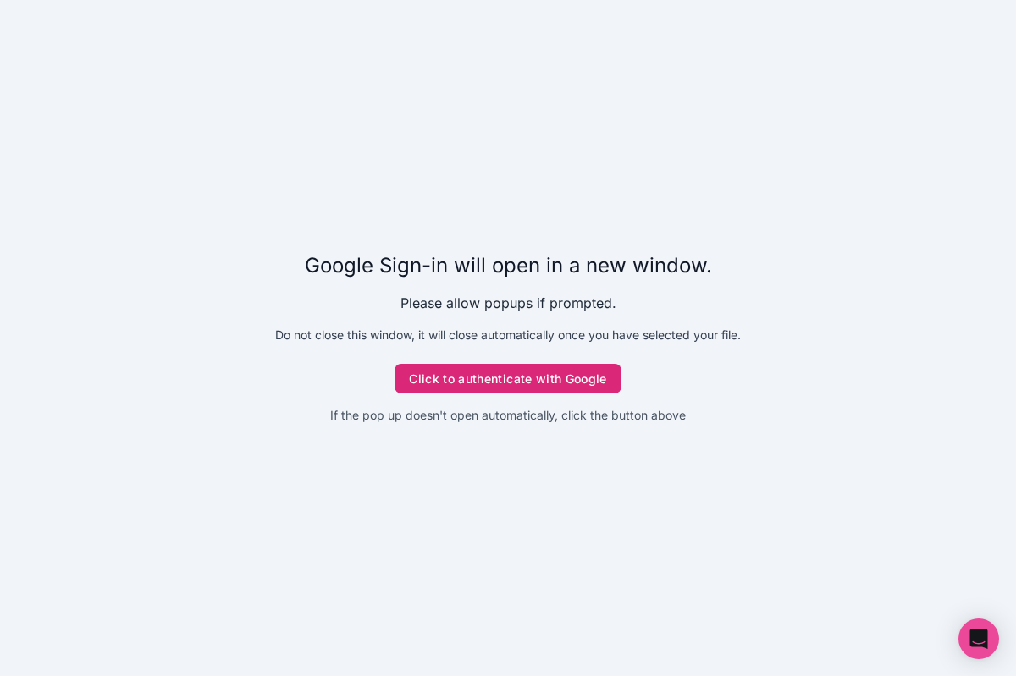
click at [535, 382] on button "Click to authenticate with Google" at bounding box center [508, 379] width 227 height 30
